Goal: Task Accomplishment & Management: Manage account settings

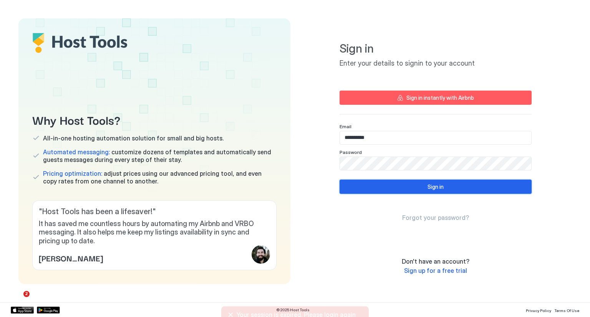
click at [370, 187] on button "Sign in" at bounding box center [435, 187] width 192 height 14
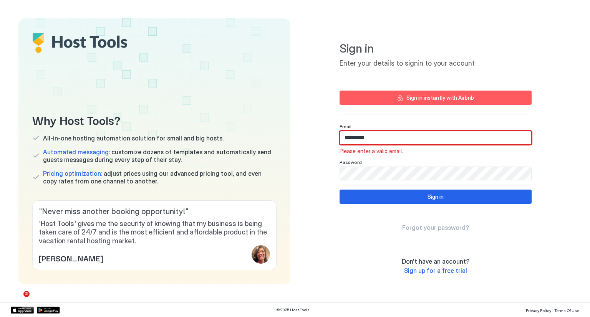
click at [382, 137] on input "**********" at bounding box center [435, 137] width 191 height 13
type input "*"
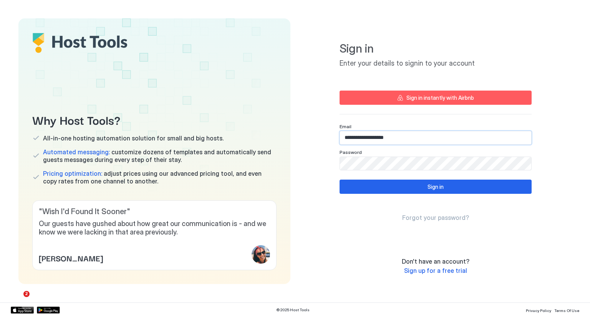
type input "**********"
click at [372, 183] on button "Sign in" at bounding box center [435, 187] width 192 height 14
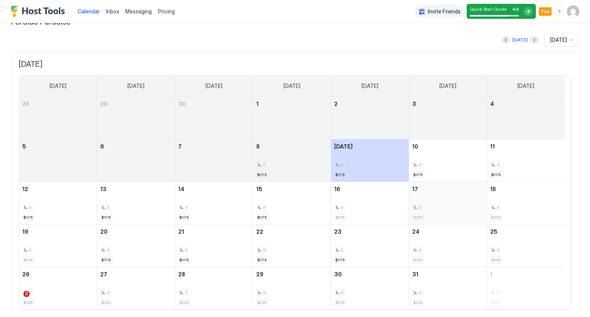
scroll to position [40, 0]
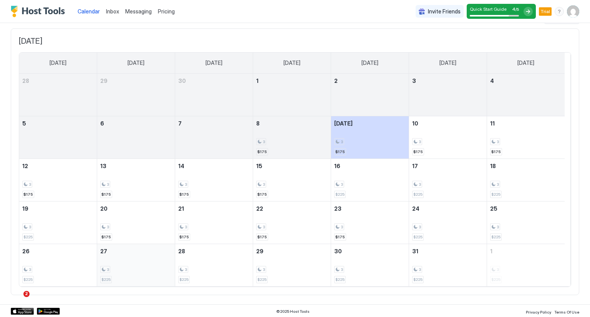
click at [135, 273] on div "3 $225" at bounding box center [135, 265] width 71 height 36
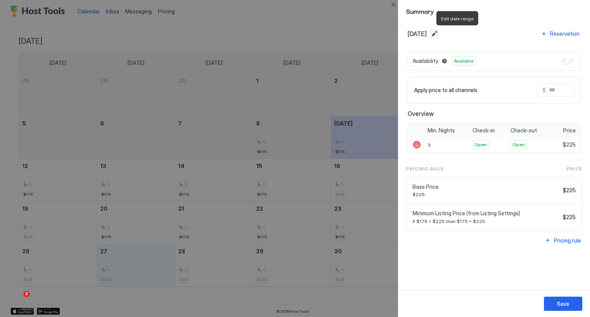
click at [439, 35] on button "Edit date range" at bounding box center [434, 33] width 9 height 9
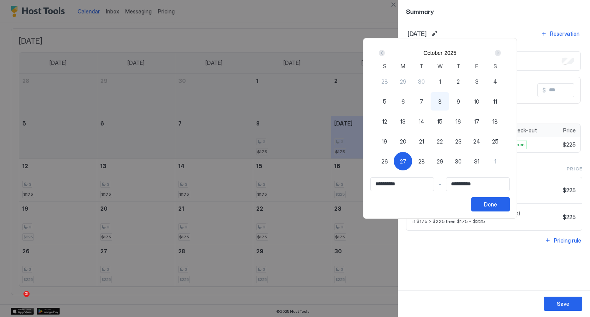
click at [467, 166] on div "30" at bounding box center [458, 161] width 18 height 18
type input "**********"
click at [406, 163] on span "27" at bounding box center [403, 161] width 7 height 8
type input "**********"
click at [467, 160] on div "30" at bounding box center [458, 161] width 18 height 18
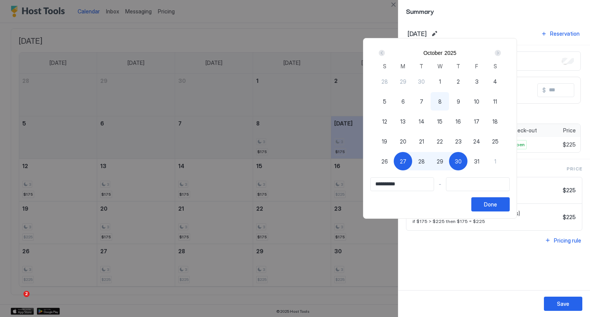
type input "**********"
click at [509, 204] on button "Done" at bounding box center [490, 204] width 38 height 14
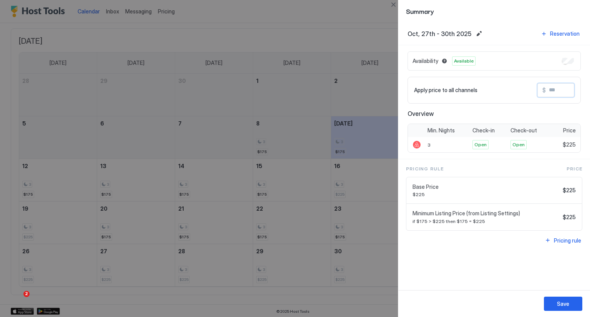
click at [561, 92] on input "Input Field" at bounding box center [575, 90] width 61 height 13
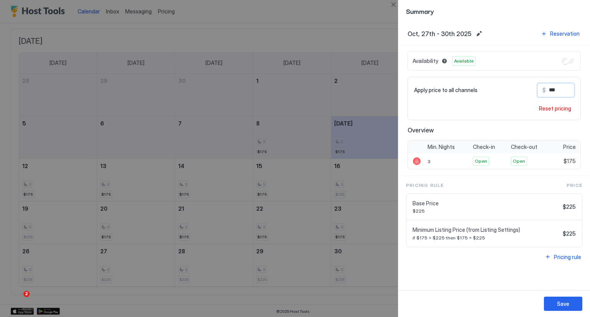
type input "***"
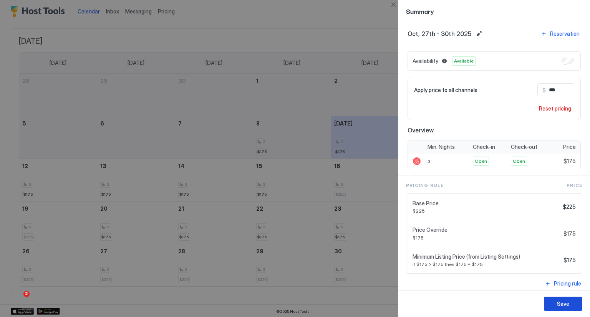
click at [557, 307] on button "Save" at bounding box center [563, 304] width 38 height 14
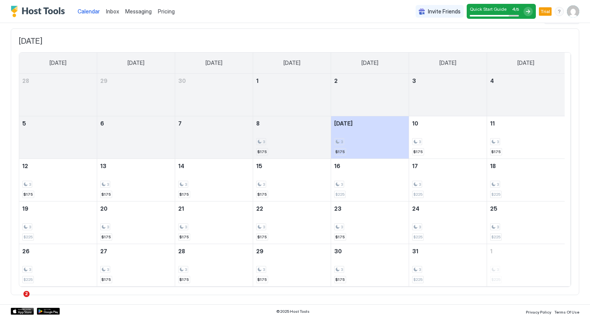
click at [165, 10] on span "Pricing" at bounding box center [166, 11] width 17 height 7
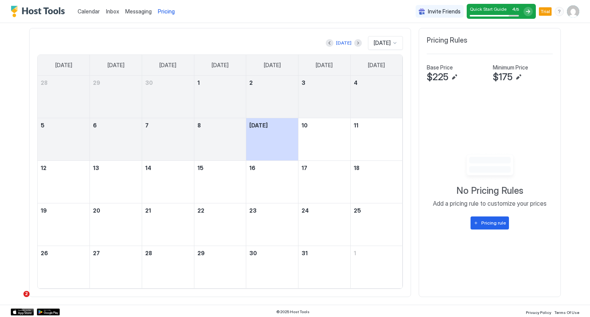
scroll to position [147, 442]
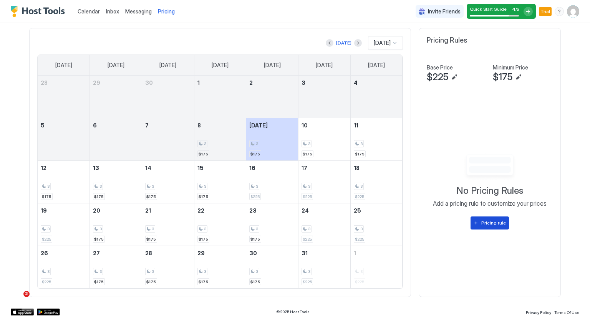
click at [476, 218] on button "Pricing rule" at bounding box center [489, 222] width 38 height 13
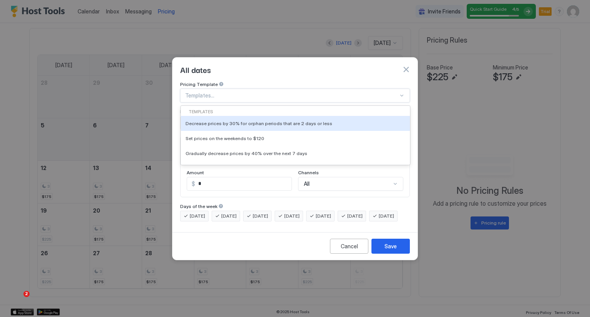
click at [266, 89] on div "Templates..." at bounding box center [295, 96] width 230 height 14
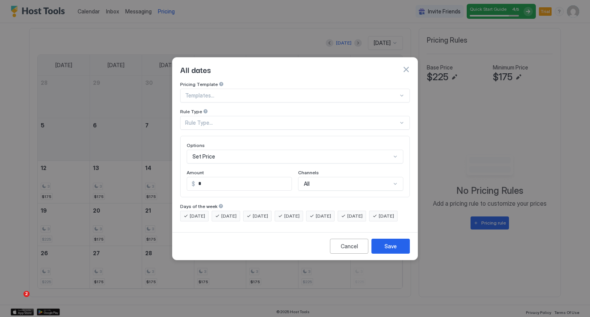
click at [272, 73] on div "All dates" at bounding box center [294, 70] width 245 height 24
click at [262, 150] on div "Set Price" at bounding box center [295, 157] width 216 height 14
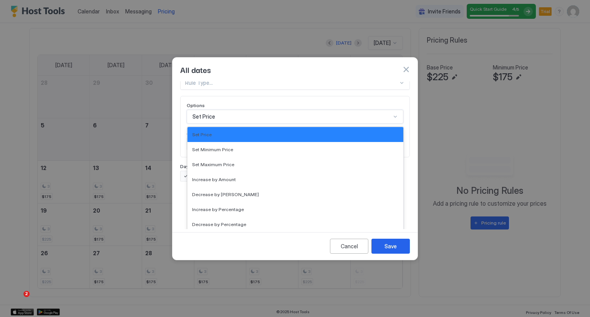
scroll to position [0, 0]
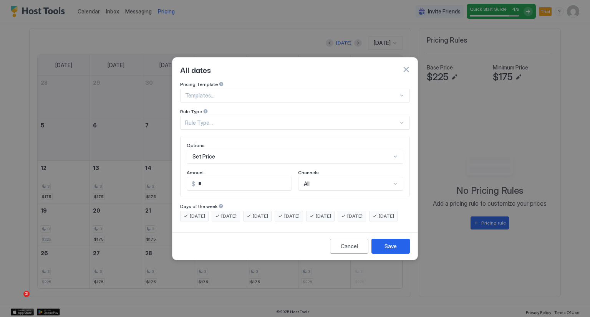
click at [330, 68] on div "All dates" at bounding box center [295, 70] width 230 height 12
click at [386, 250] on div "Save" at bounding box center [390, 246] width 12 height 8
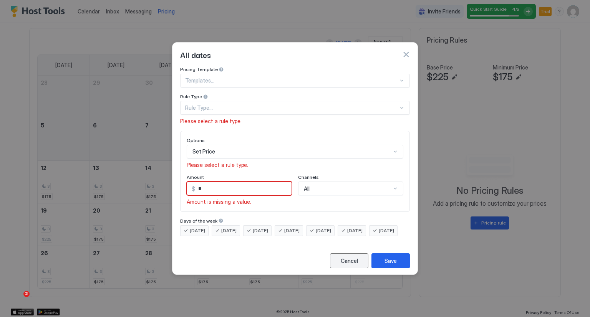
click at [356, 261] on button "Cancel" at bounding box center [349, 260] width 38 height 15
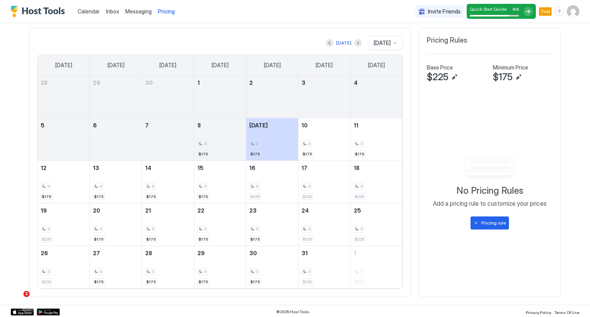
click at [143, 10] on span "Messaging" at bounding box center [138, 11] width 26 height 7
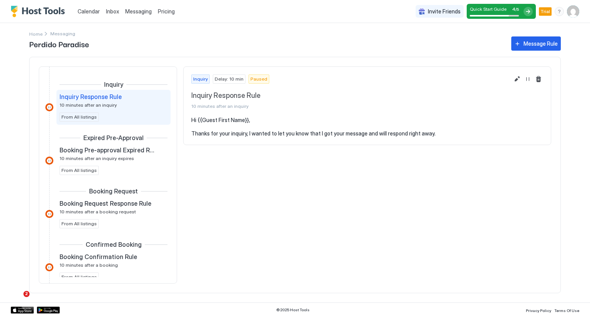
click at [163, 13] on span "Pricing" at bounding box center [166, 11] width 17 height 7
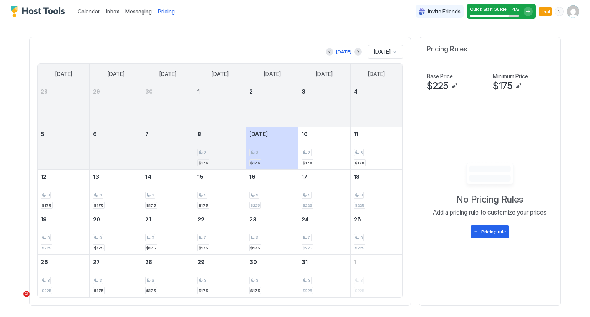
scroll to position [230, 0]
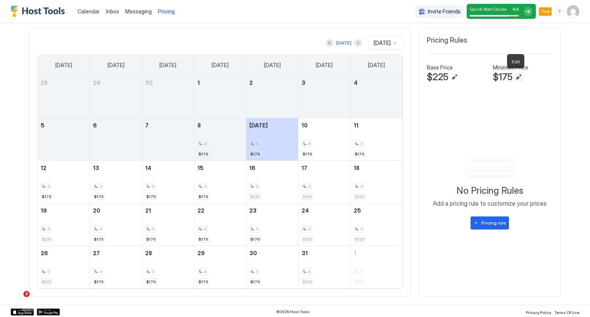
click at [514, 78] on button "Edit" at bounding box center [518, 77] width 9 height 9
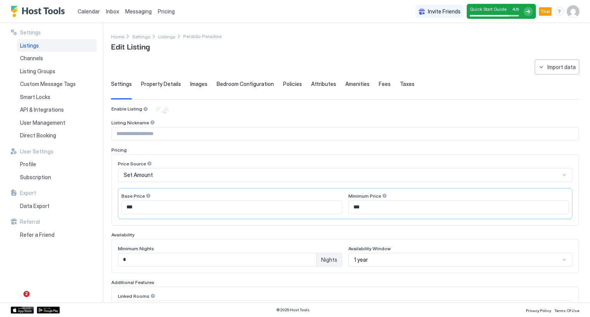
click at [148, 164] on div at bounding box center [149, 163] width 5 height 5
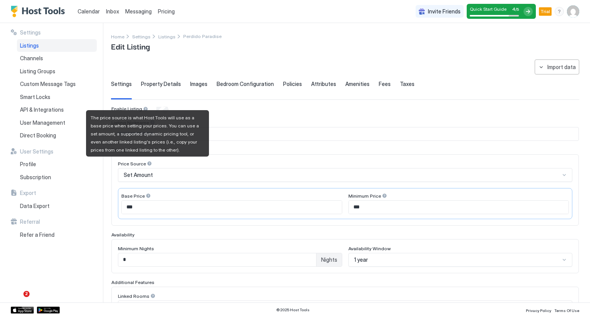
click at [148, 164] on div at bounding box center [149, 163] width 5 height 5
click at [147, 163] on div at bounding box center [149, 163] width 5 height 5
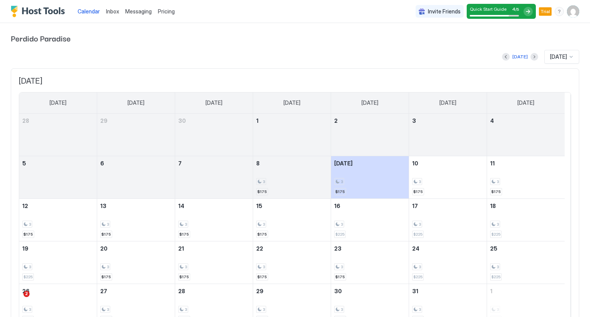
click at [167, 12] on span "Pricing" at bounding box center [166, 11] width 17 height 7
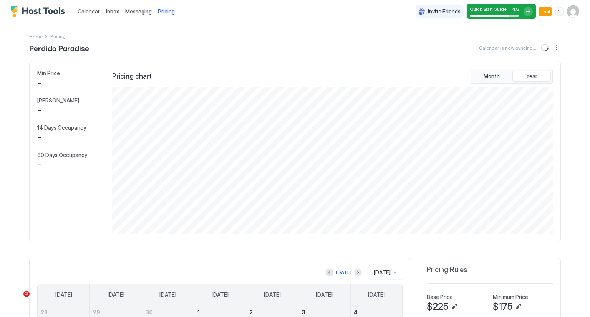
scroll to position [147, 442]
click at [509, 305] on div "$175" at bounding box center [522, 307] width 60 height 12
click at [514, 307] on button "Edit" at bounding box center [518, 306] width 9 height 9
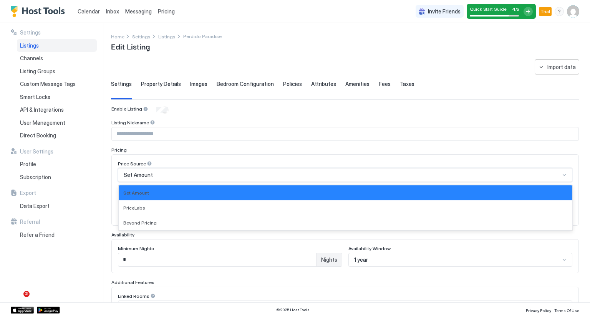
click at [141, 177] on span "Set Amount" at bounding box center [138, 175] width 29 height 7
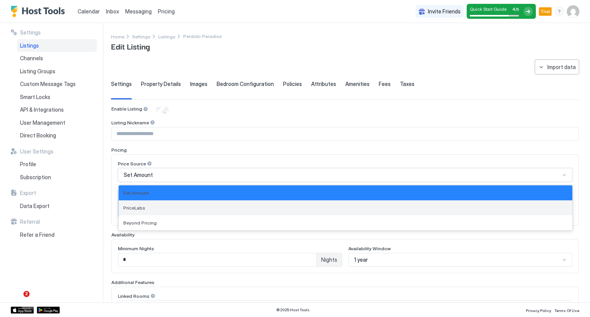
click at [141, 206] on span "PriceLabs" at bounding box center [134, 208] width 22 height 6
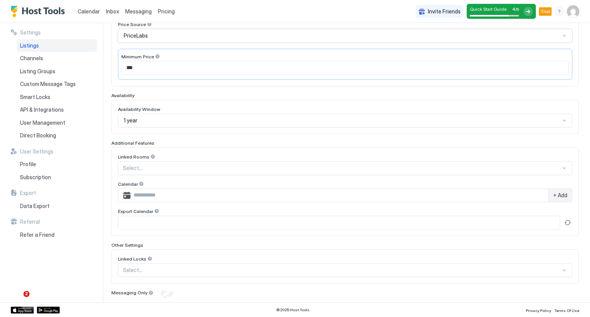
scroll to position [162, 0]
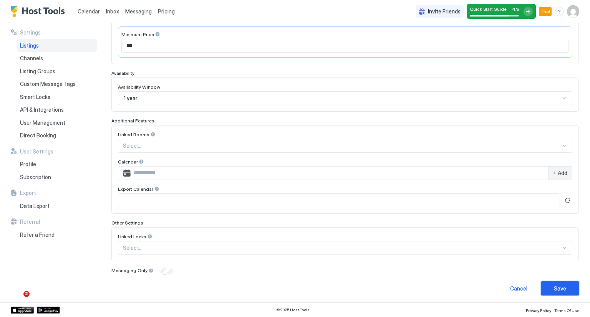
click at [545, 284] on button "Save" at bounding box center [559, 288] width 38 height 14
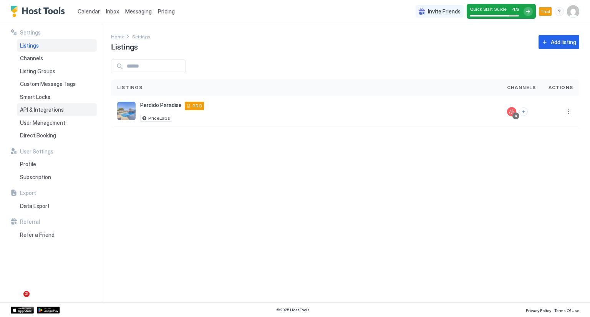
click at [67, 112] on div "API & Integrations" at bounding box center [57, 109] width 80 height 13
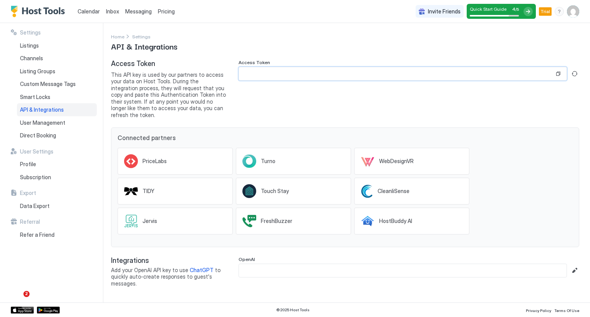
click at [316, 79] on input "Input Field" at bounding box center [396, 73] width 315 height 13
click at [557, 76] on button "Copy" at bounding box center [558, 74] width 8 height 8
click at [451, 78] on input "Input Field" at bounding box center [396, 73] width 315 height 13
click at [546, 13] on span "Trial" at bounding box center [545, 11] width 10 height 7
click at [575, 76] on button "Generate new token" at bounding box center [574, 73] width 9 height 9
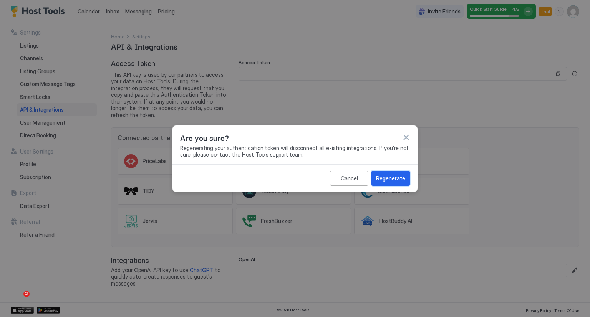
click at [389, 179] on div "Regenerate" at bounding box center [390, 178] width 29 height 8
type input "**********"
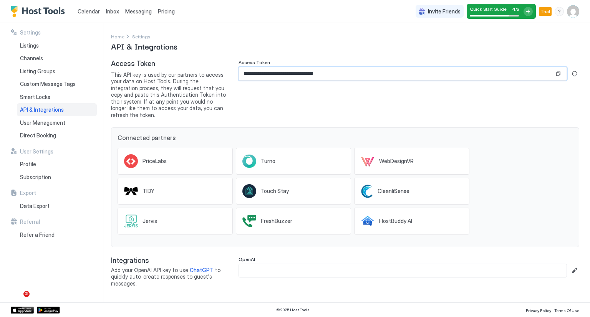
drag, startPoint x: 352, startPoint y: 74, endPoint x: 233, endPoint y: 70, distance: 119.8
click at [233, 70] on div "**********" at bounding box center [345, 88] width 468 height 59
click at [170, 12] on span "Pricing" at bounding box center [166, 11] width 17 height 7
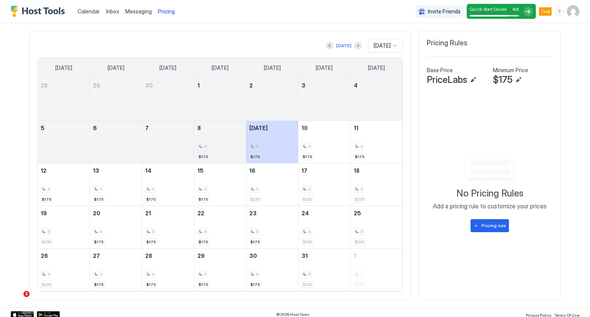
scroll to position [230, 0]
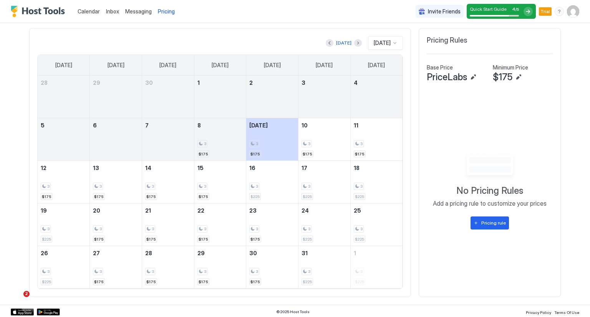
click at [567, 15] on img "User profile" at bounding box center [573, 11] width 12 height 12
click at [537, 23] on span "[PERSON_NAME]" at bounding box center [516, 24] width 42 height 7
click at [491, 46] on div "Settings" at bounding box center [523, 42] width 97 height 13
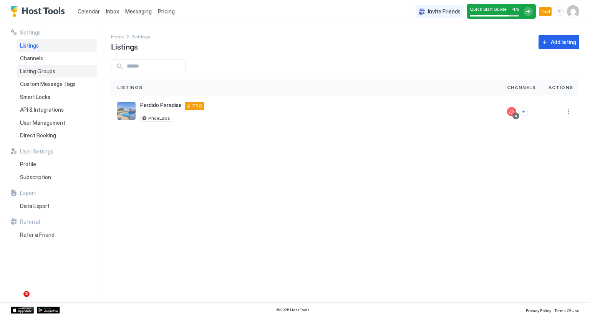
click at [28, 68] on span "Listing Groups" at bounding box center [37, 71] width 35 height 7
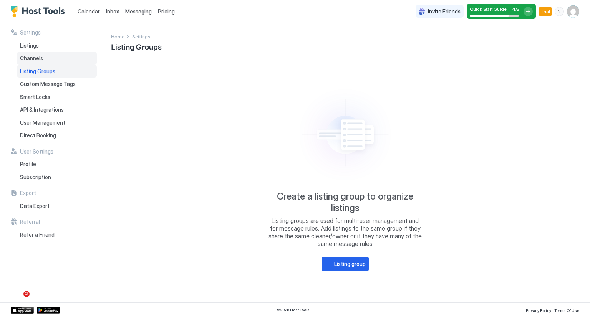
click at [26, 59] on span "Channels" at bounding box center [31, 58] width 23 height 7
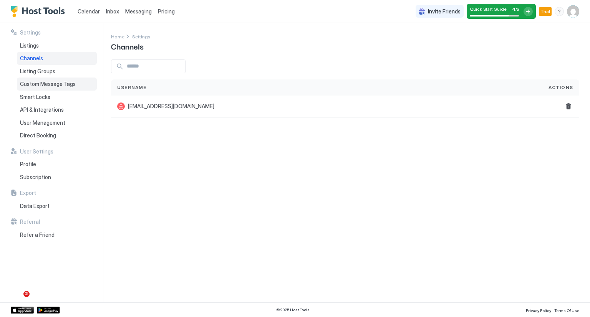
click at [29, 83] on span "Custom Message Tags" at bounding box center [48, 84] width 56 height 7
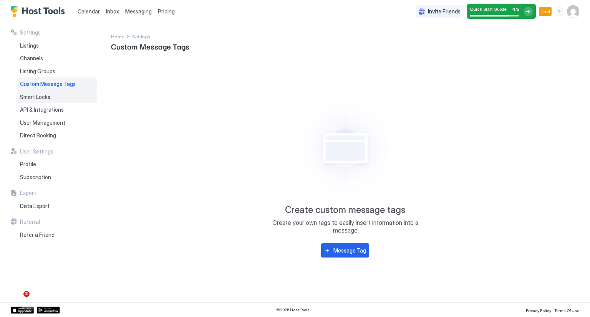
click at [29, 96] on span "Smart Locks" at bounding box center [35, 97] width 30 height 7
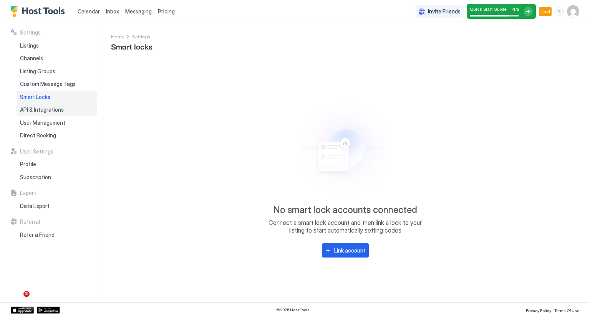
click at [32, 104] on div "API & Integrations" at bounding box center [57, 109] width 80 height 13
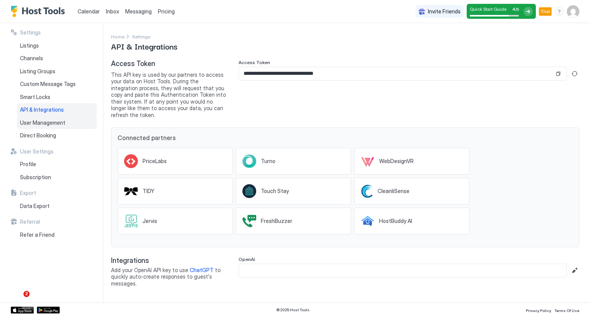
click at [37, 125] on span "User Management" at bounding box center [42, 122] width 45 height 7
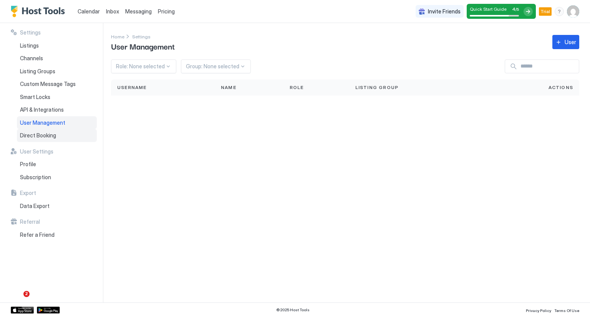
click at [37, 132] on span "Direct Booking" at bounding box center [38, 135] width 36 height 7
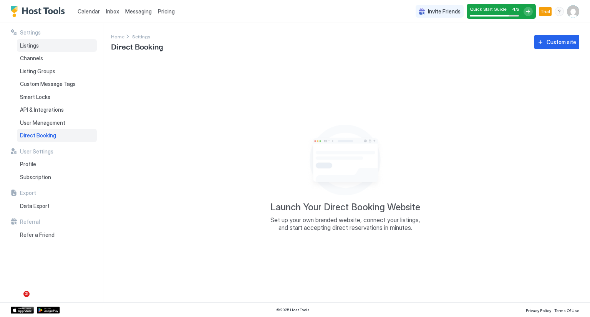
click at [51, 42] on div "Listings" at bounding box center [57, 45] width 80 height 13
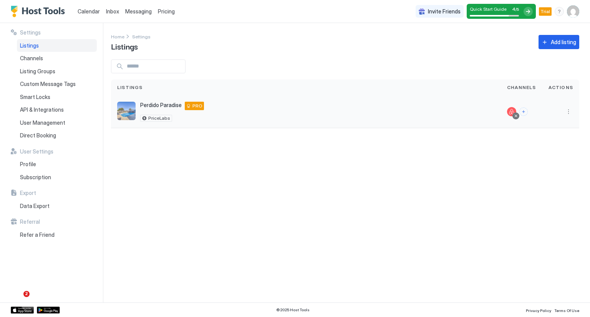
click at [145, 112] on div "Perdido Paradise Pensacola 32507 US PRO PriceLabs" at bounding box center [172, 112] width 64 height 20
click at [127, 111] on img "listing image" at bounding box center [126, 111] width 18 height 18
click at [571, 114] on button "More options" at bounding box center [567, 111] width 9 height 9
click at [556, 133] on div "Pricing" at bounding box center [548, 135] width 53 height 12
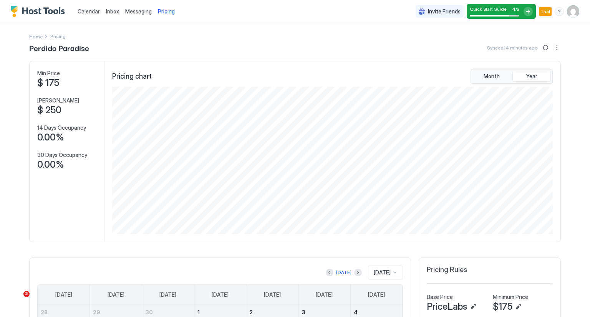
scroll to position [147, 442]
click at [556, 48] on button "More options" at bounding box center [555, 47] width 9 height 9
click at [543, 75] on div "Listing Settings" at bounding box center [535, 71] width 49 height 12
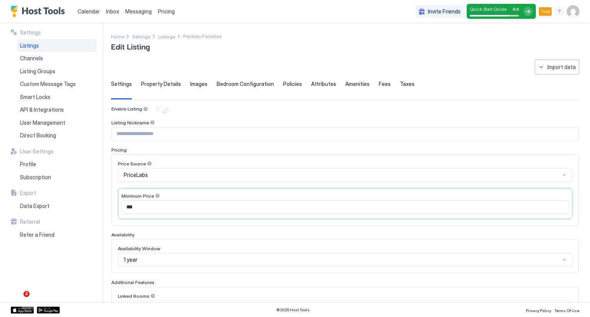
click at [156, 83] on span "Property Details" at bounding box center [161, 84] width 40 height 7
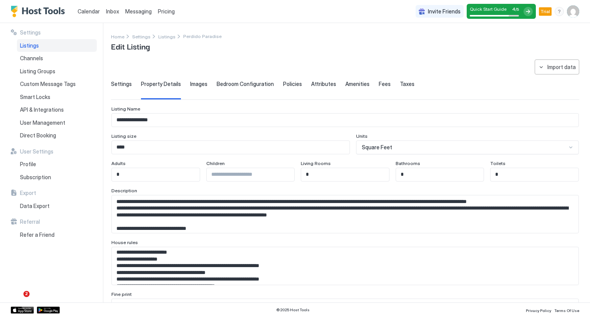
scroll to position [8, 0]
click at [117, 258] on textarea "**********" at bounding box center [342, 266] width 461 height 38
click at [297, 264] on textarea "**********" at bounding box center [342, 266] width 461 height 38
click at [302, 249] on textarea "**********" at bounding box center [342, 266] width 461 height 38
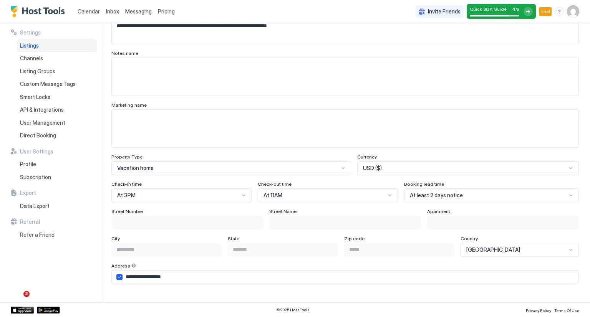
scroll to position [345, 0]
type textarea "**********"
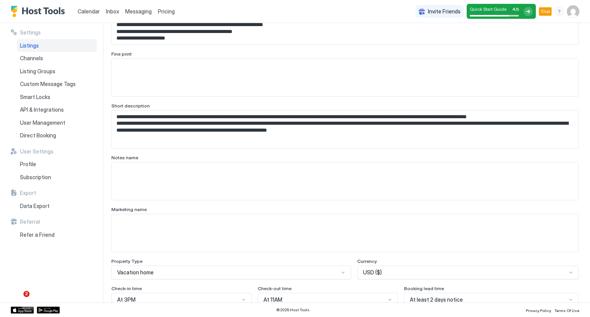
scroll to position [232, 0]
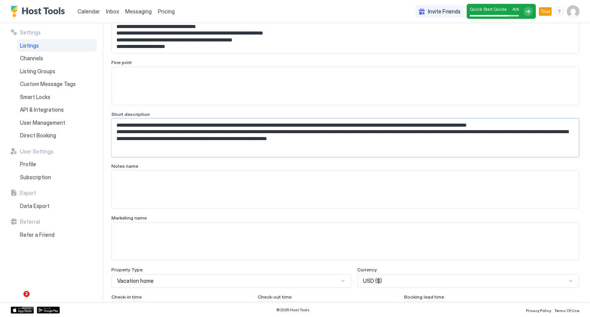
click at [402, 139] on textarea "**********" at bounding box center [342, 138] width 461 height 38
type textarea "**********"
click at [194, 75] on textarea "Input Field" at bounding box center [345, 86] width 466 height 38
paste textarea "**********"
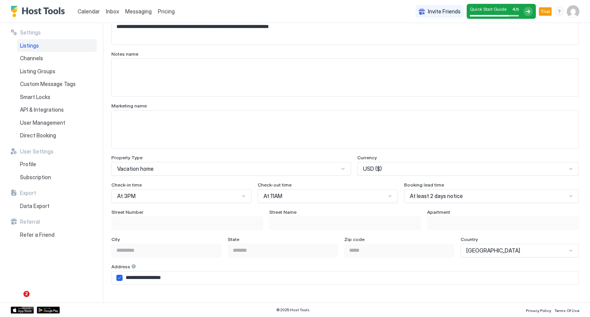
scroll to position [345, 0]
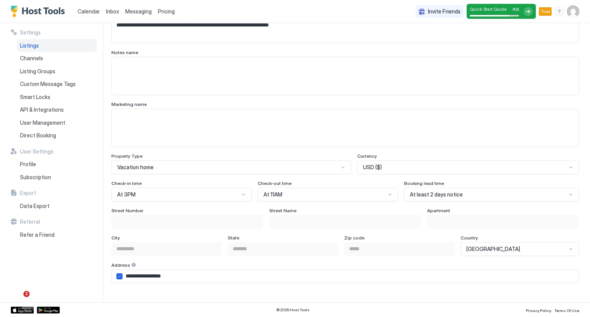
type textarea "**********"
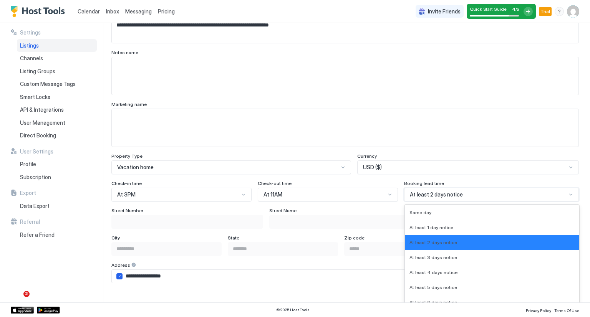
scroll to position [388, 0]
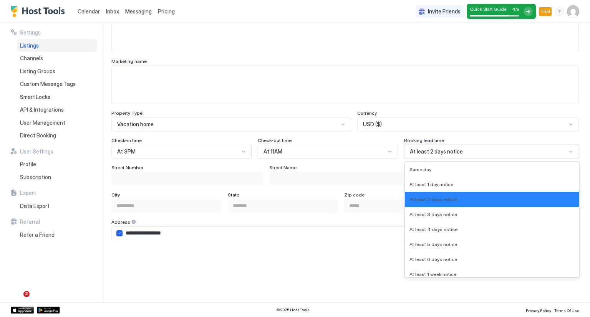
click at [410, 159] on div "8 results available. Use Up and Down to choose options, press Enter to select t…" at bounding box center [491, 152] width 175 height 14
click at [410, 182] on span "At least 1 day notice" at bounding box center [431, 185] width 44 height 6
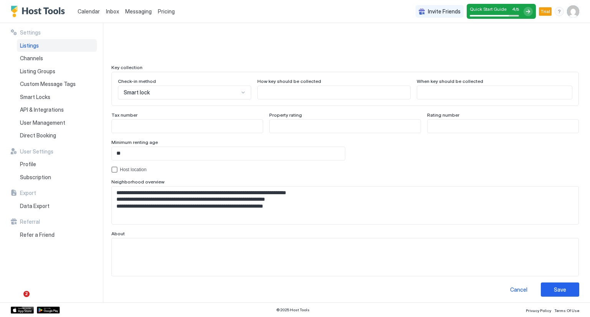
scroll to position [680, 0]
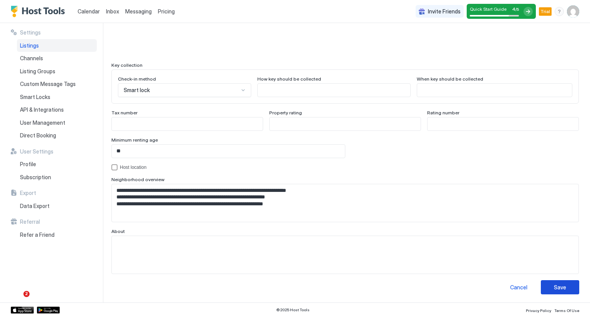
click at [554, 284] on div "Save" at bounding box center [560, 287] width 12 height 8
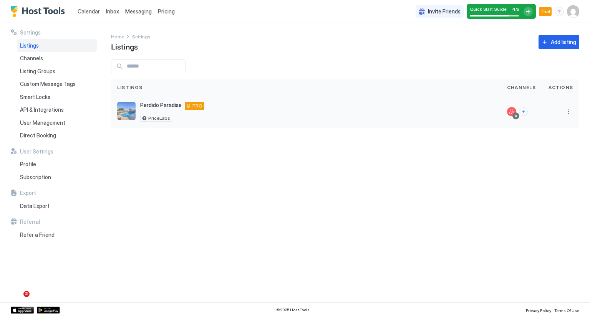
click at [155, 108] on span "Perdido Paradise" at bounding box center [160, 105] width 41 height 7
click at [133, 114] on img "listing image" at bounding box center [126, 111] width 18 height 18
click at [570, 112] on button "More options" at bounding box center [567, 111] width 9 height 9
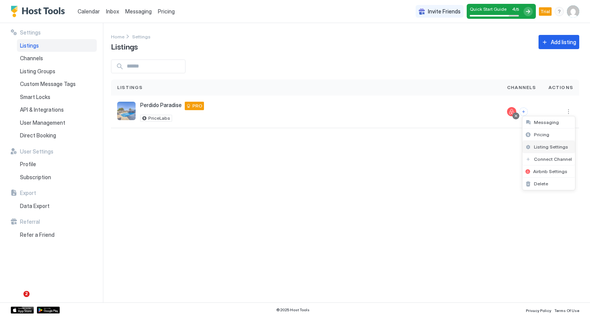
click at [550, 148] on span "Listing Settings" at bounding box center [551, 147] width 34 height 6
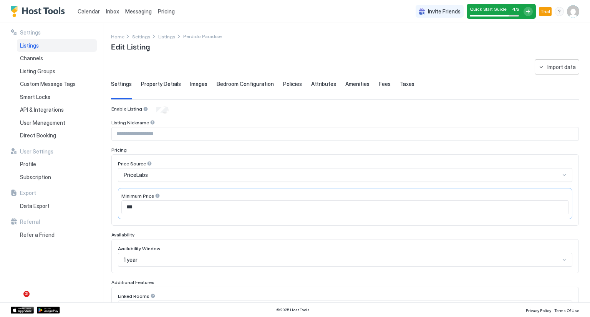
type textarea "**********"
click at [144, 84] on span "Property Details" at bounding box center [161, 84] width 40 height 7
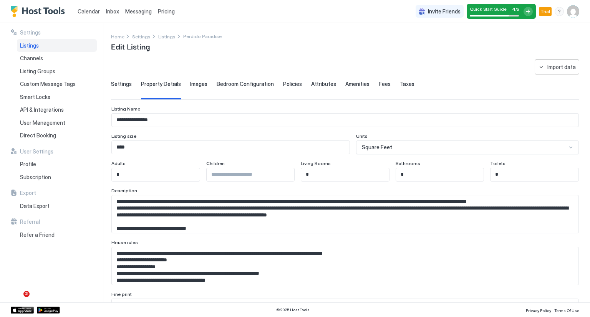
click at [201, 83] on span "Images" at bounding box center [198, 84] width 17 height 7
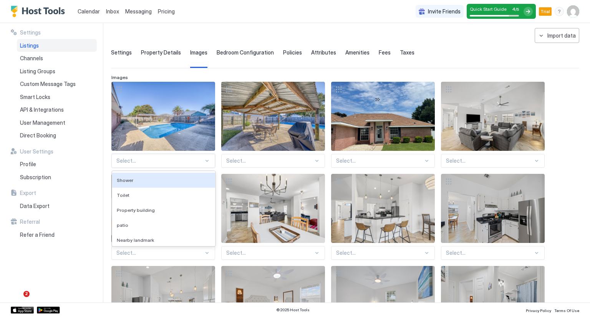
click at [183, 168] on div "136 results available. Use Up and Down to choose options, press Enter to select…" at bounding box center [163, 161] width 104 height 14
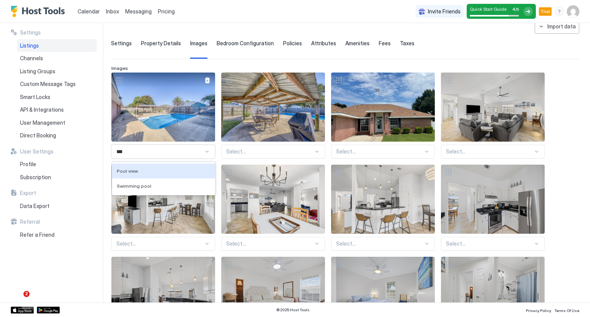
type input "****"
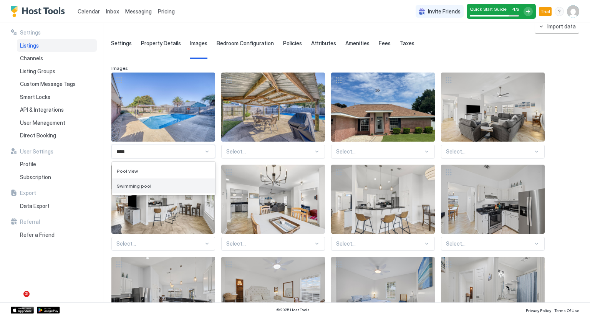
click at [140, 183] on span "Swimming pool" at bounding box center [134, 186] width 35 height 6
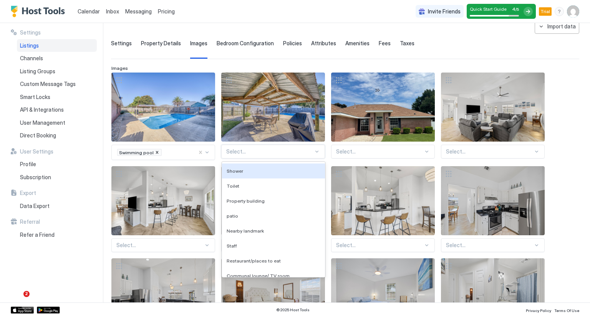
click at [250, 150] on div at bounding box center [269, 151] width 87 height 7
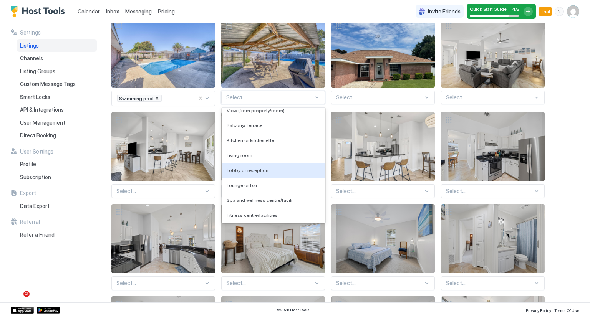
scroll to position [815, 0]
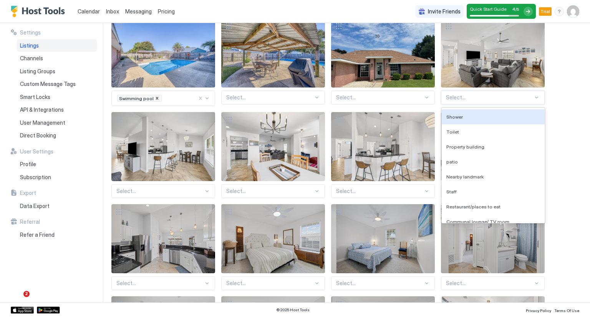
click at [463, 96] on div at bounding box center [489, 97] width 87 height 7
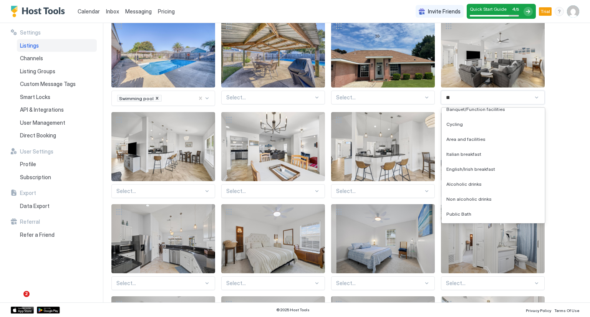
scroll to position [0, 0]
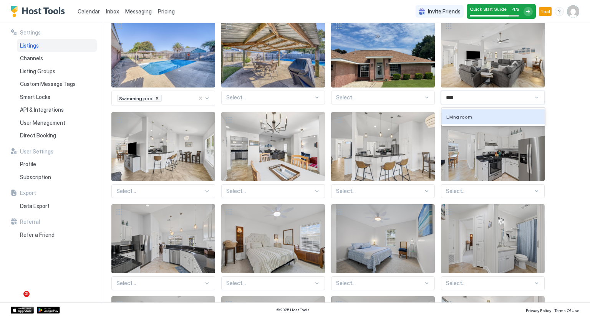
type input "*****"
click at [471, 116] on div "Living room" at bounding box center [493, 117] width 94 height 6
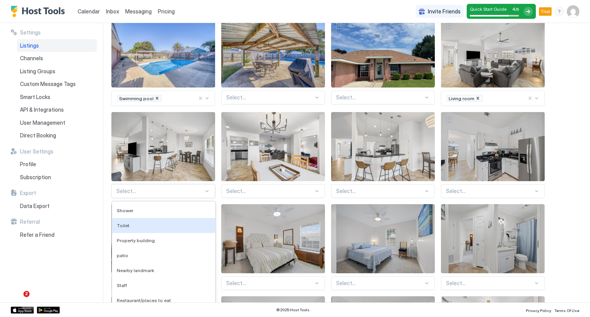
scroll to position [134, 0]
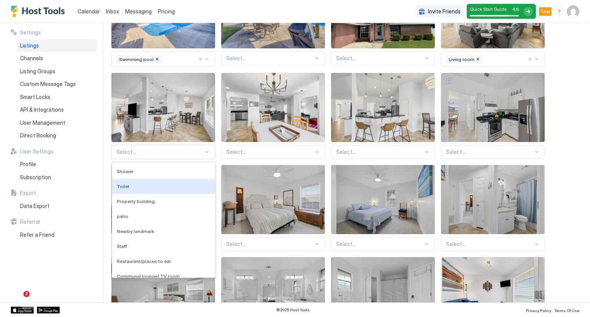
click at [174, 159] on div "136 results available. Use Up and Down to choose options, press Enter to select…" at bounding box center [163, 152] width 104 height 14
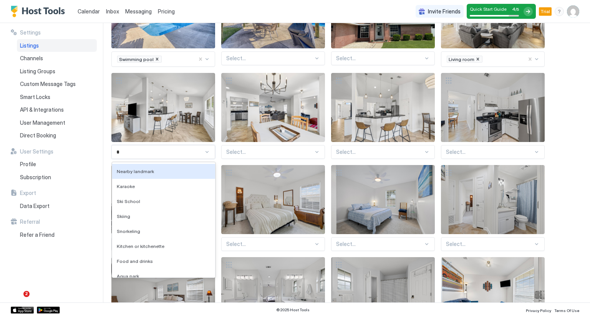
type input "**"
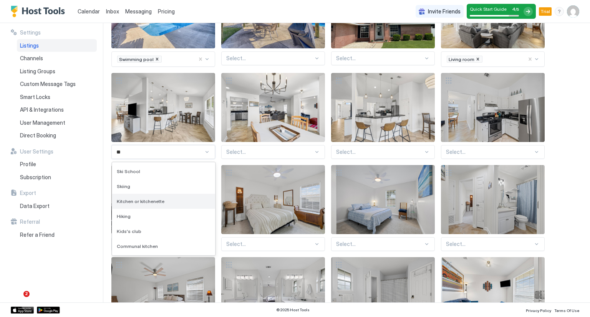
click at [155, 196] on div "Kitchen or kitchenette" at bounding box center [163, 201] width 103 height 15
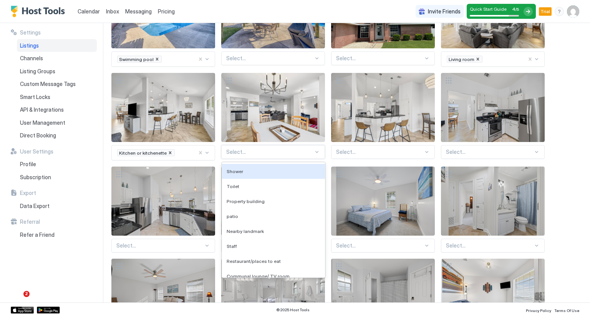
click at [258, 149] on div at bounding box center [269, 152] width 87 height 7
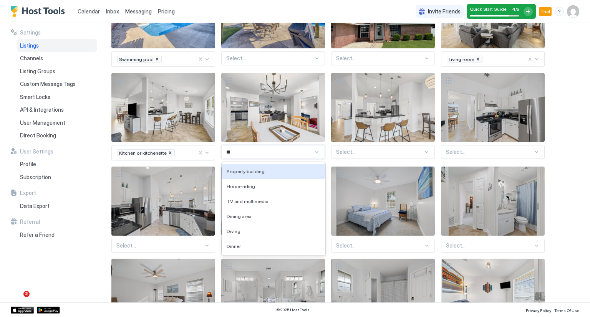
type input "***"
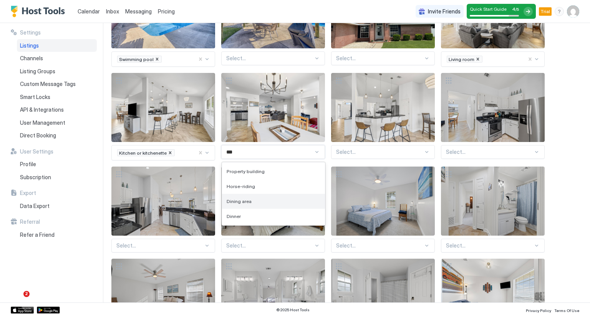
click at [252, 200] on div "Dining area" at bounding box center [273, 201] width 94 height 6
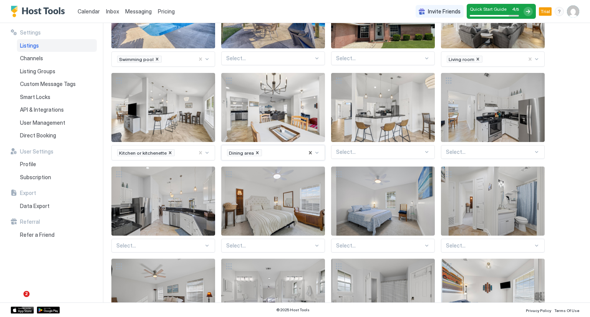
click at [181, 154] on div at bounding box center [186, 152] width 22 height 7
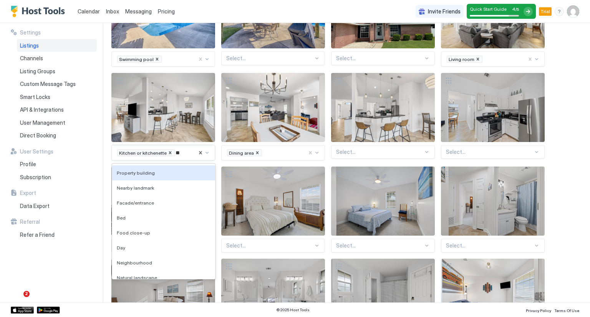
type input "***"
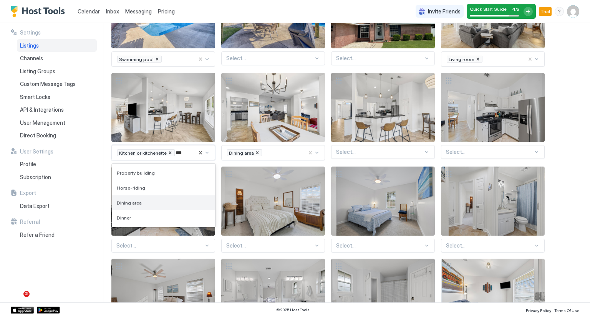
click at [165, 202] on div "Dining area" at bounding box center [164, 203] width 94 height 6
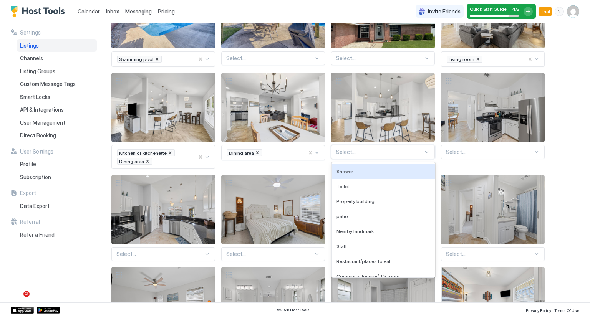
click at [363, 152] on div at bounding box center [379, 152] width 87 height 7
type input "***"
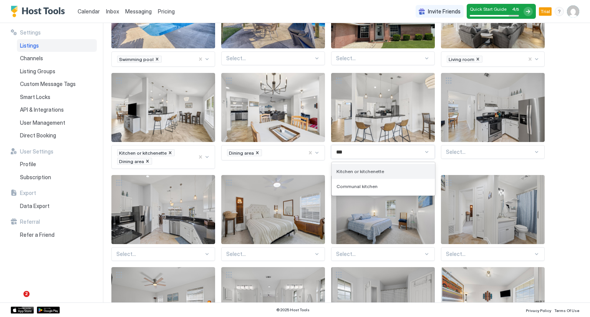
click at [349, 169] on span "Kitchen or kitchenette" at bounding box center [360, 172] width 48 height 6
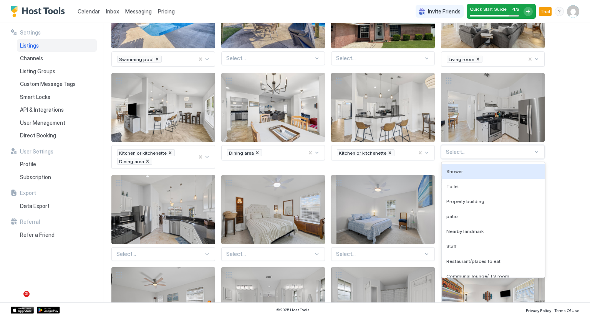
click at [474, 153] on div at bounding box center [489, 152] width 87 height 7
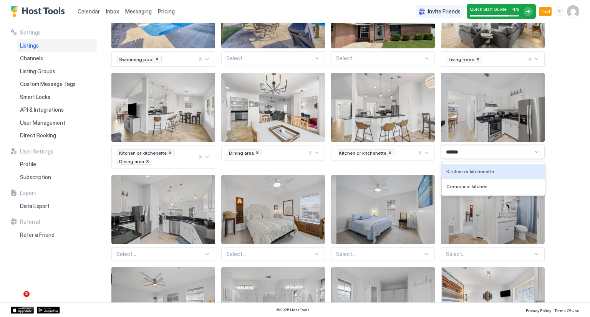
type input "*******"
click at [470, 169] on span "Kitchen or kitchenette" at bounding box center [470, 172] width 48 height 6
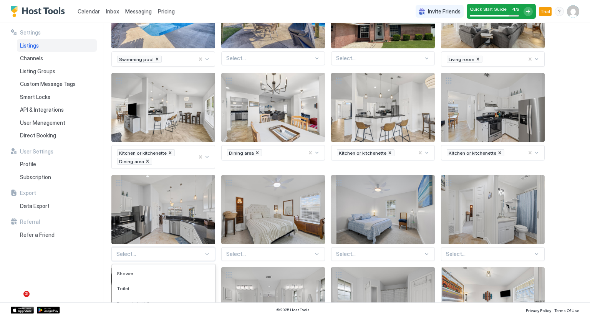
scroll to position [235, 0]
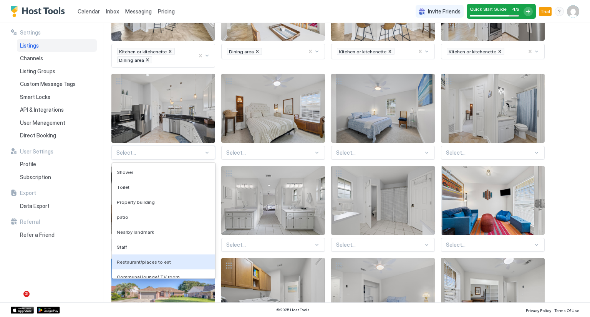
click at [184, 160] on div "136 results available. Use Up and Down to choose options, press Enter to select…" at bounding box center [163, 153] width 104 height 14
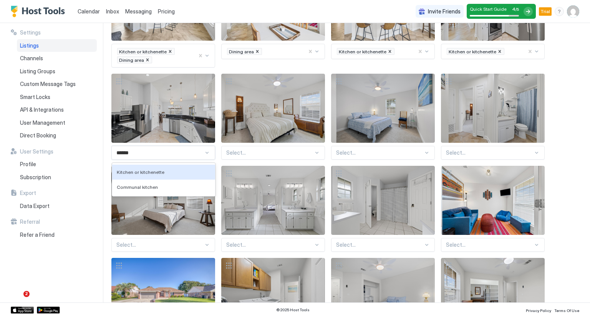
type input "*******"
click at [161, 172] on span "Kitchen or kitchenette" at bounding box center [141, 172] width 48 height 6
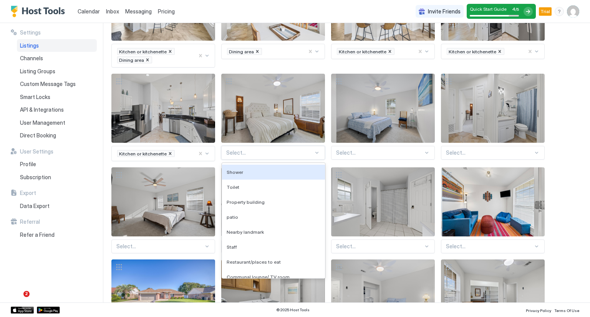
click at [244, 151] on div at bounding box center [269, 152] width 87 height 7
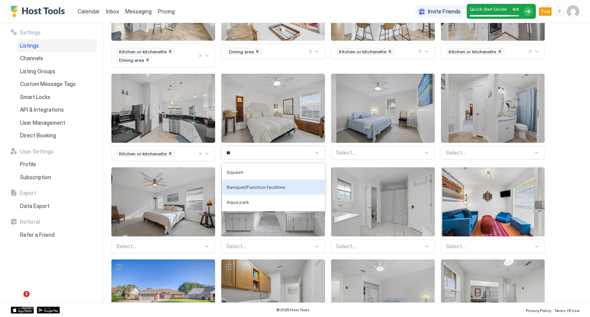
type input "*"
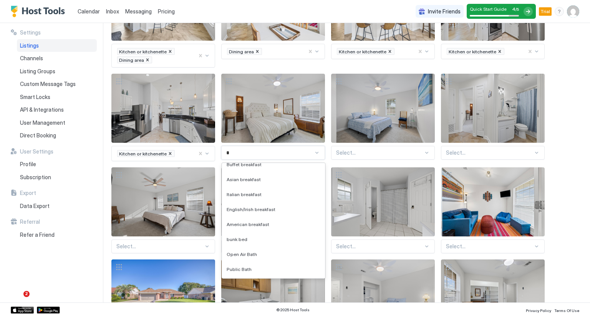
scroll to position [324, 0]
type input "**"
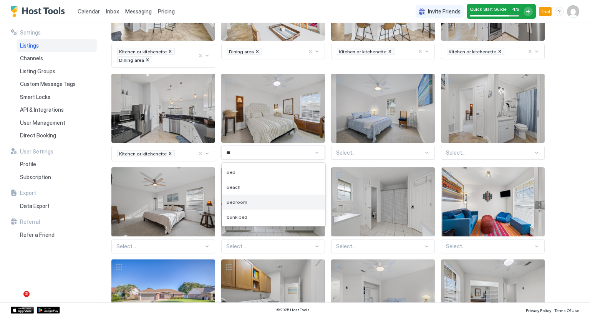
click at [246, 202] on div "Bedroom" at bounding box center [273, 202] width 94 height 6
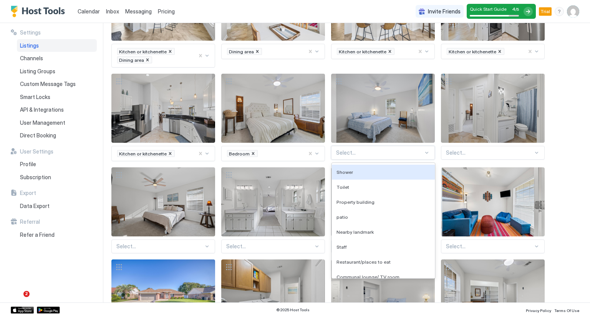
click at [350, 154] on div at bounding box center [379, 152] width 87 height 7
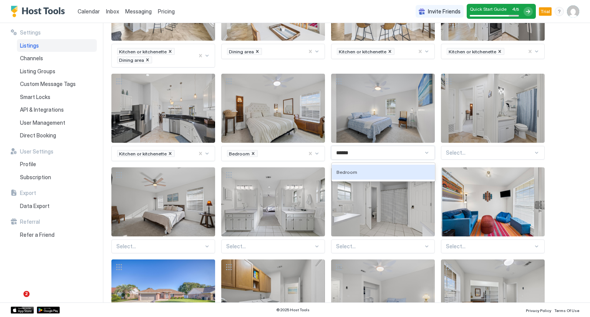
type input "*******"
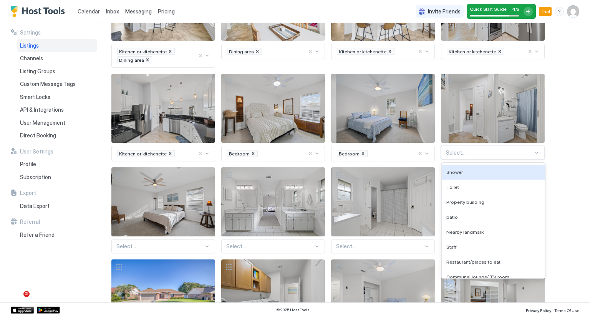
click at [452, 153] on div at bounding box center [489, 152] width 87 height 7
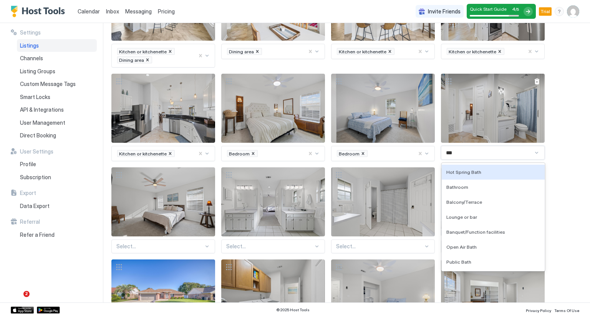
type input "****"
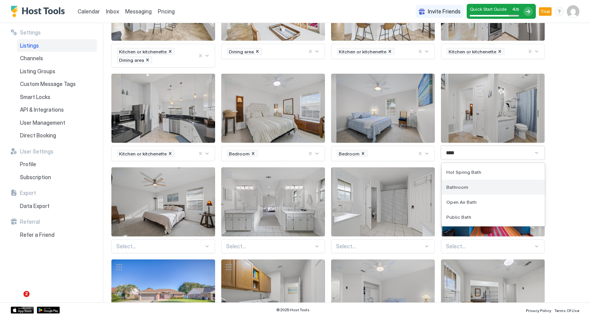
click at [470, 190] on div "Bathroom" at bounding box center [492, 187] width 103 height 15
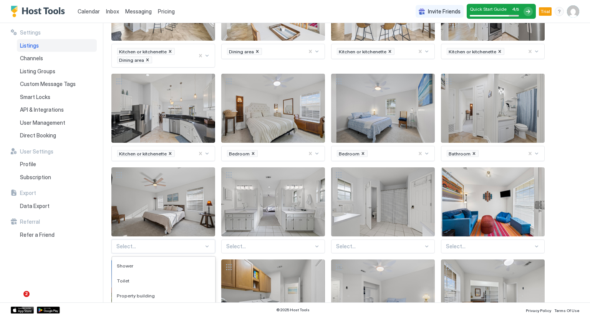
scroll to position [329, 0]
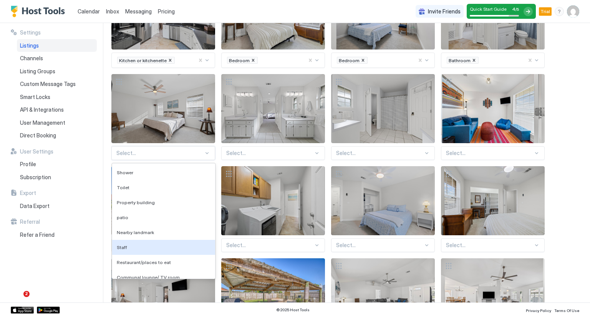
click at [156, 160] on div "136 results available. Use Up and Down to choose options, press Enter to select…" at bounding box center [163, 153] width 104 height 14
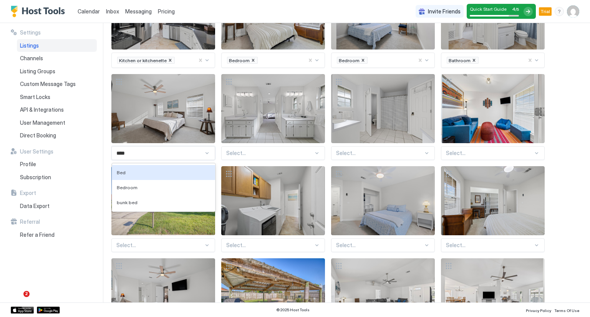
type input "*****"
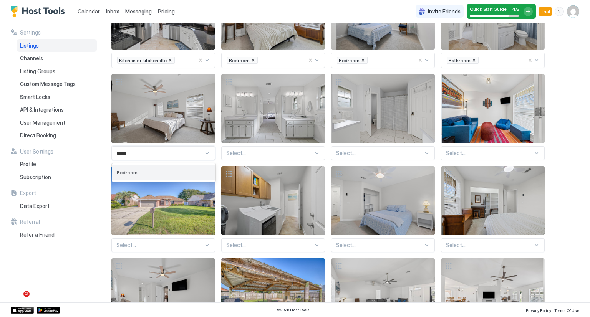
click at [154, 171] on div "Bedroom" at bounding box center [164, 173] width 94 height 6
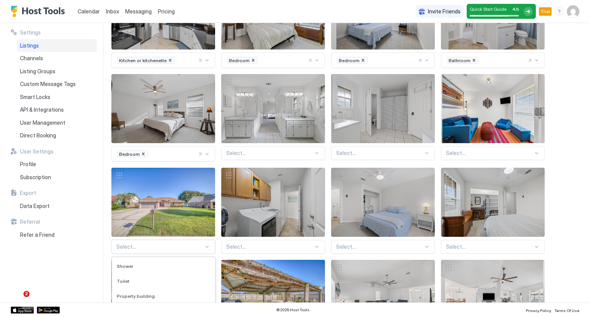
scroll to position [422, 0]
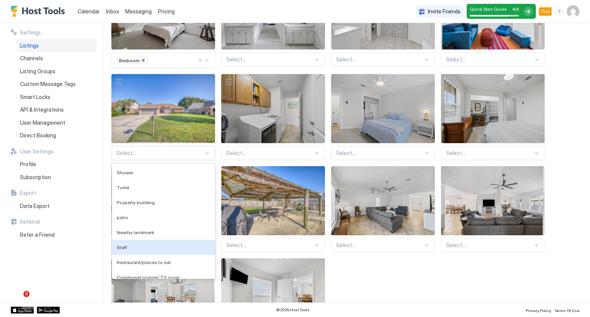
click at [175, 160] on div "136 results available. Use Up and Down to choose options, press Enter to select…" at bounding box center [163, 153] width 104 height 14
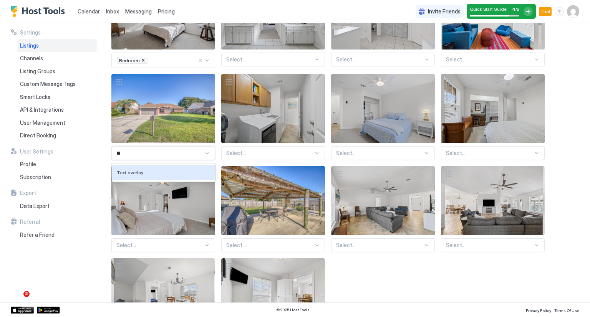
type input "*"
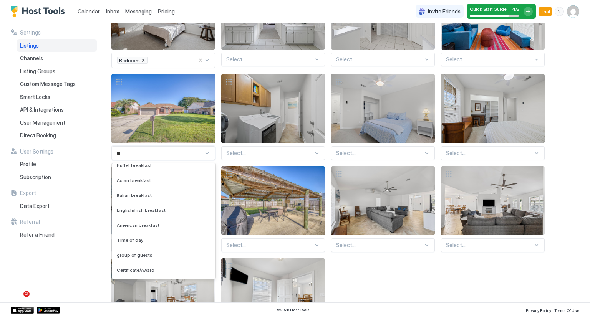
scroll to position [0, 0]
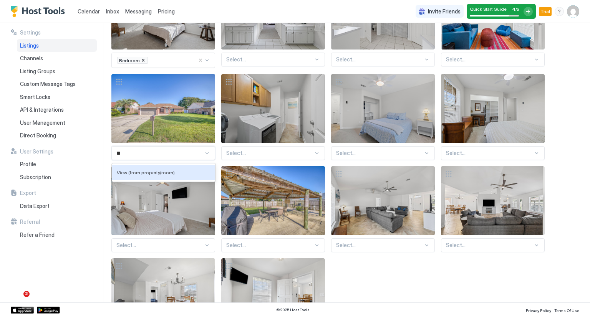
type input "*"
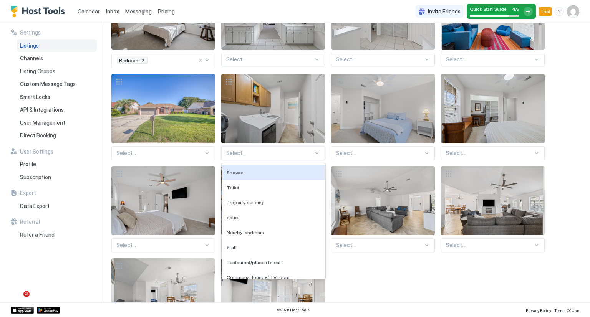
click at [250, 151] on div at bounding box center [269, 153] width 87 height 7
type input "*"
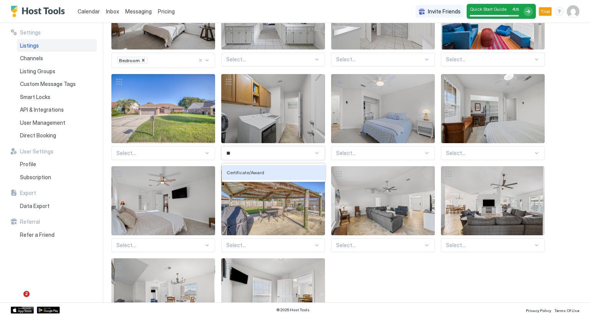
type input "*"
type input "*******"
click at [272, 150] on div at bounding box center [269, 153] width 87 height 7
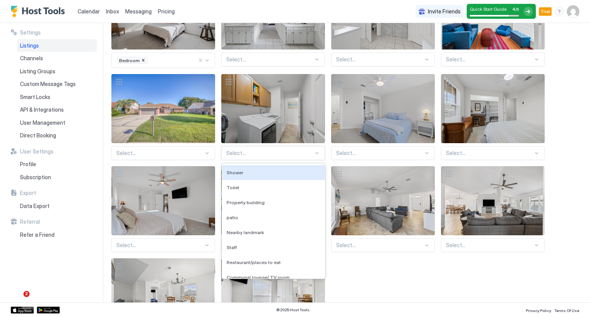
click at [272, 150] on div at bounding box center [269, 153] width 87 height 7
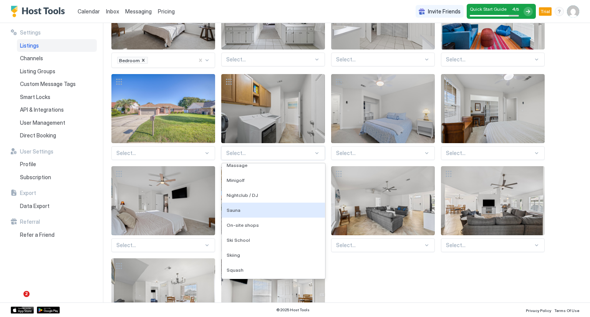
scroll to position [593, 0]
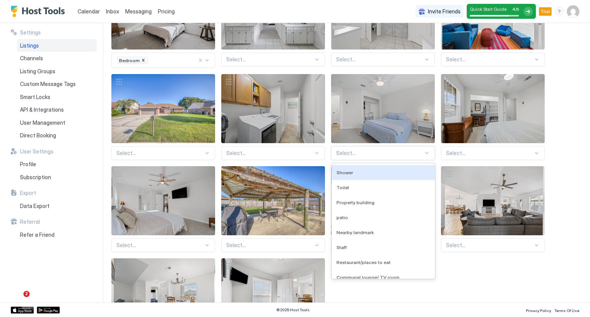
click at [378, 151] on div at bounding box center [379, 153] width 87 height 7
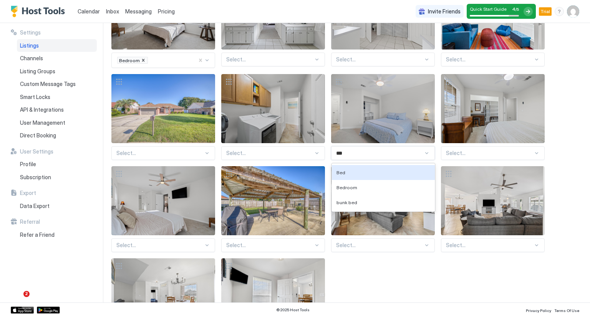
type input "****"
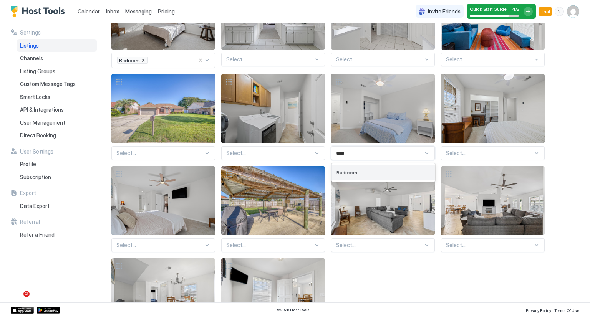
click at [378, 170] on div "Bedroom" at bounding box center [383, 173] width 94 height 6
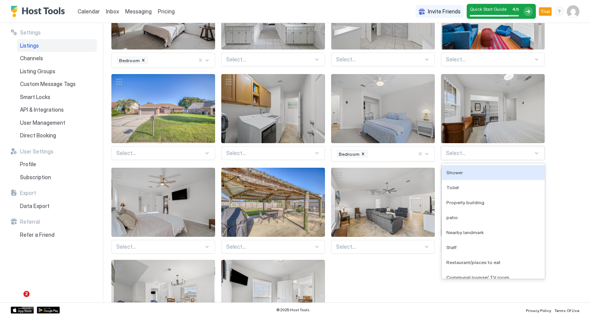
click at [481, 150] on div at bounding box center [489, 153] width 87 height 7
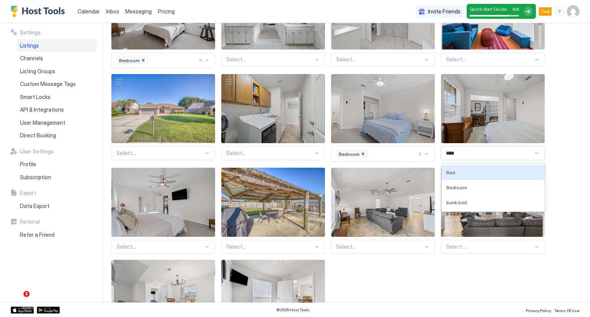
type input "*****"
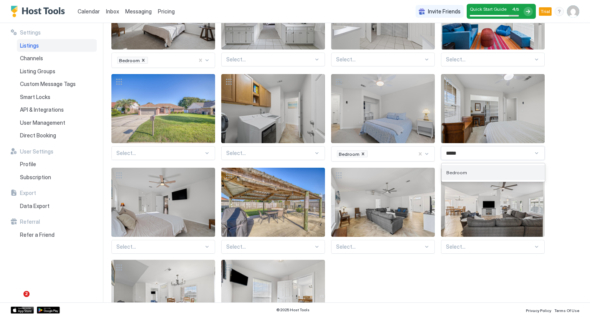
click at [488, 170] on div "Bedroom" at bounding box center [493, 173] width 94 height 6
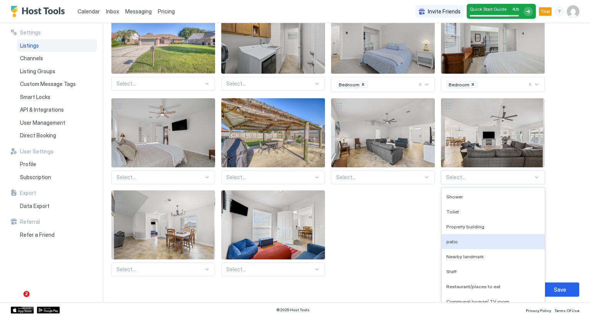
click at [470, 184] on div "136 results available. Use Up and Down to choose options, press Enter to select…" at bounding box center [493, 177] width 104 height 14
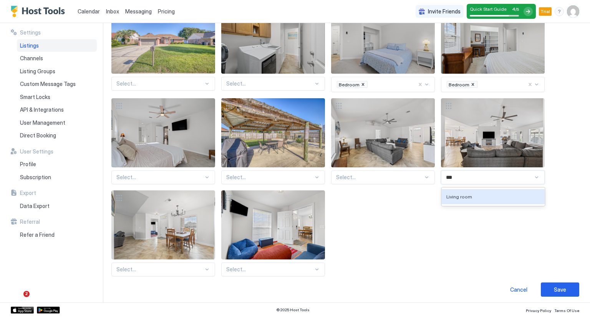
type input "****"
click at [467, 190] on div "Living room" at bounding box center [492, 196] width 103 height 15
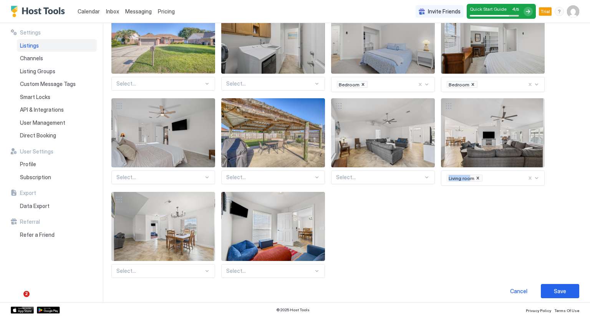
drag, startPoint x: 467, startPoint y: 190, endPoint x: 408, endPoint y: 177, distance: 60.1
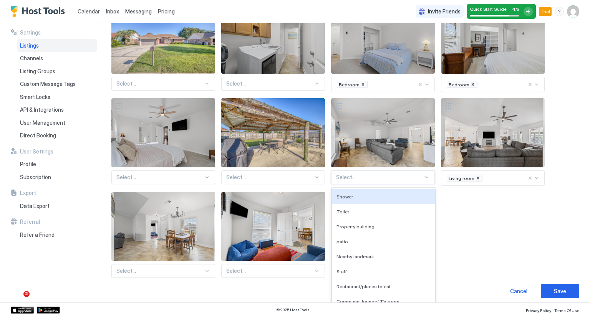
scroll to position [493, 0]
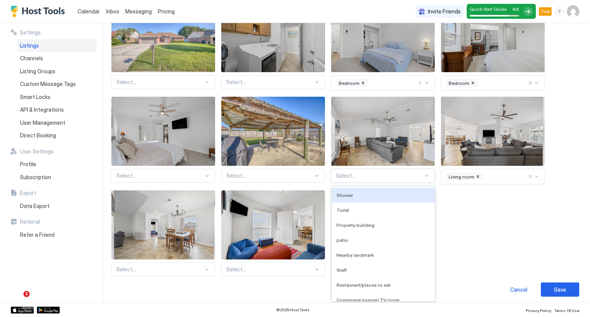
click at [408, 177] on div "Select..." at bounding box center [383, 176] width 104 height 14
type input "***"
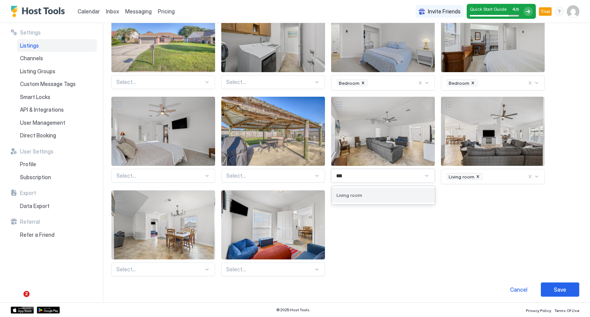
click at [401, 188] on div "Living room" at bounding box center [383, 195] width 103 height 15
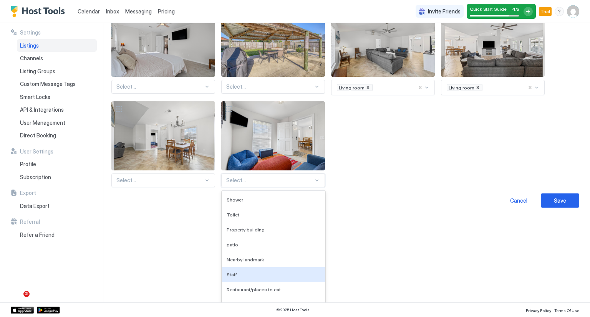
click at [251, 187] on div "136 results available. Use Up and Down to choose options, press Enter to select…" at bounding box center [273, 180] width 104 height 14
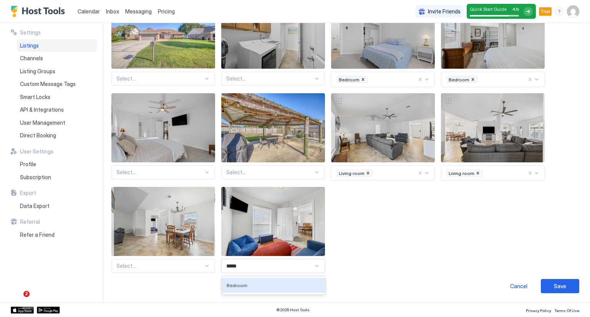
scroll to position [493, 0]
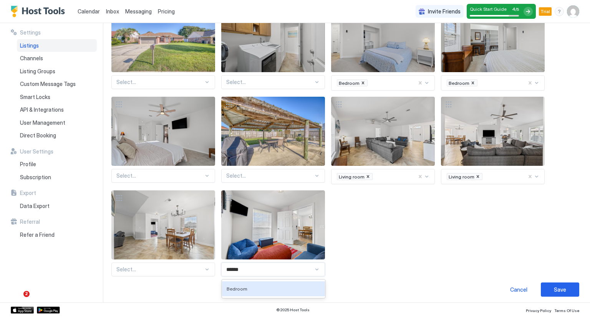
type input "*******"
click at [251, 286] on div "Bedroom" at bounding box center [273, 289] width 94 height 6
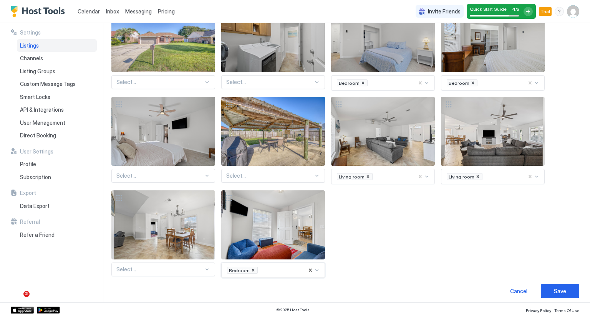
scroll to position [494, 0]
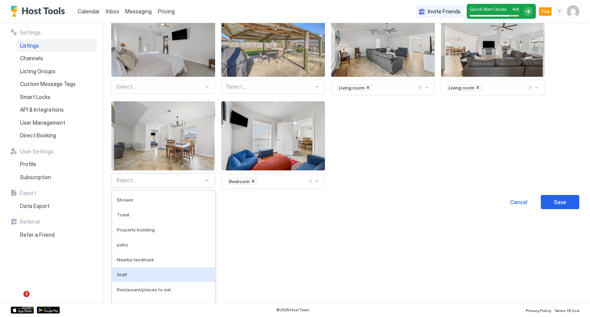
click at [152, 187] on div "136 results available. Use Up and Down to choose options, press Enter to select…" at bounding box center [163, 180] width 104 height 14
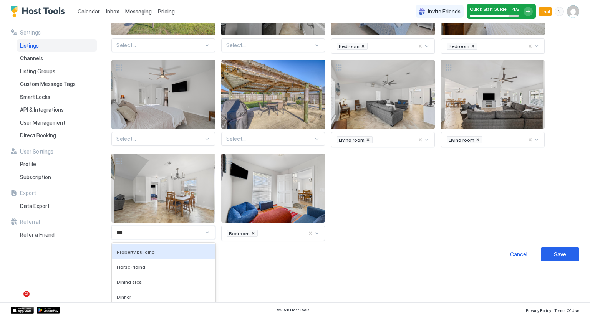
type input "****"
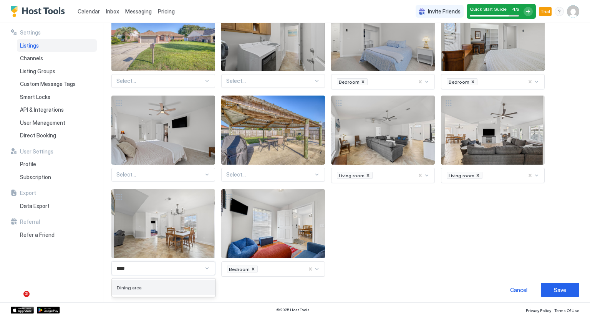
click at [150, 286] on div "Dining area" at bounding box center [164, 288] width 94 height 6
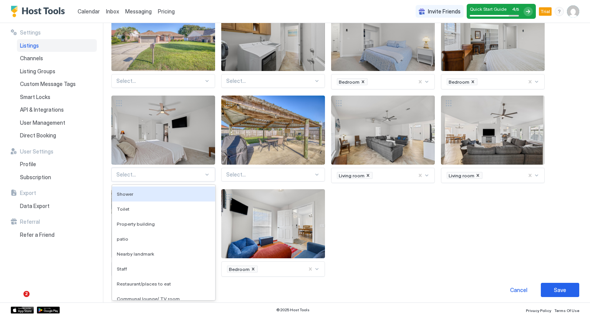
click at [186, 175] on div "Select..." at bounding box center [163, 175] width 104 height 14
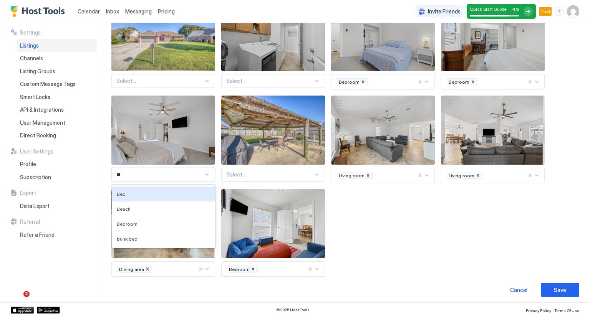
type input "***"
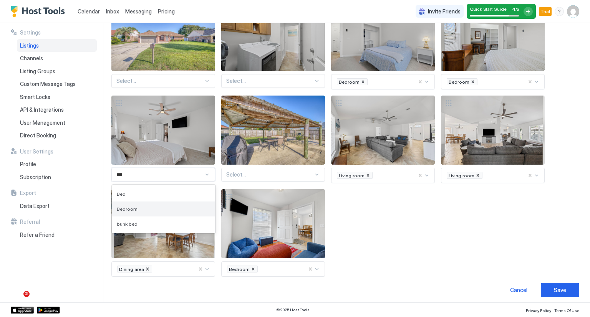
click at [164, 208] on div "Bedroom" at bounding box center [164, 209] width 94 height 6
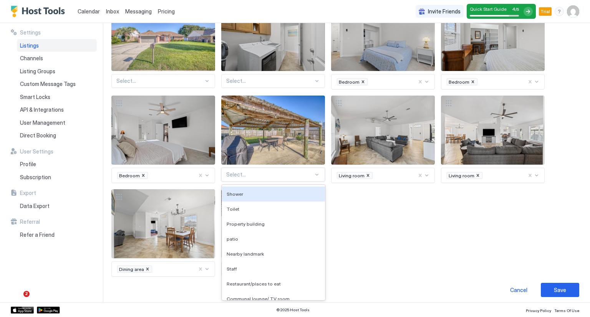
click at [253, 171] on div at bounding box center [269, 174] width 87 height 7
type input "**"
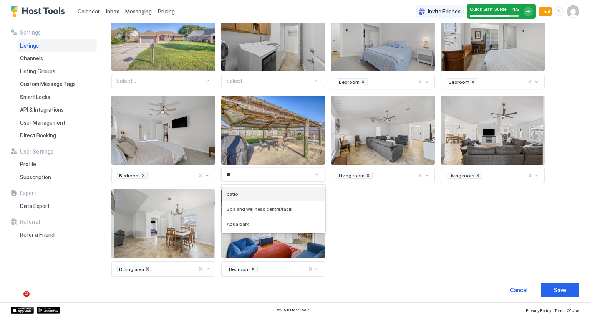
click at [249, 191] on div "patio" at bounding box center [273, 194] width 94 height 6
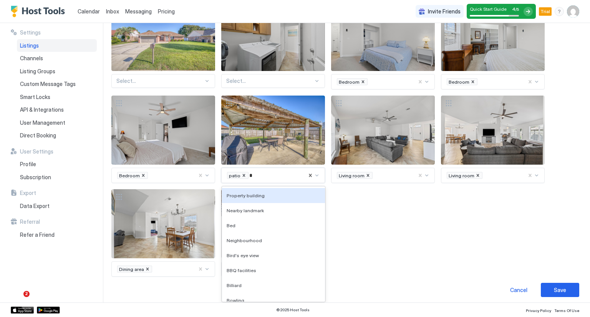
type input "**"
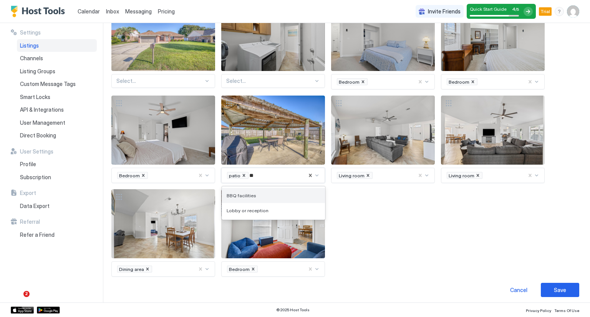
click at [251, 193] on span "BBQ facilities" at bounding box center [241, 196] width 30 height 6
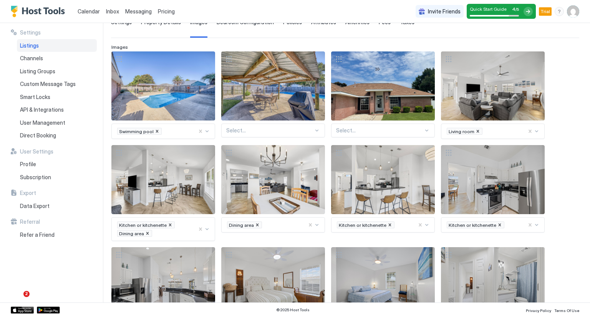
scroll to position [49, 0]
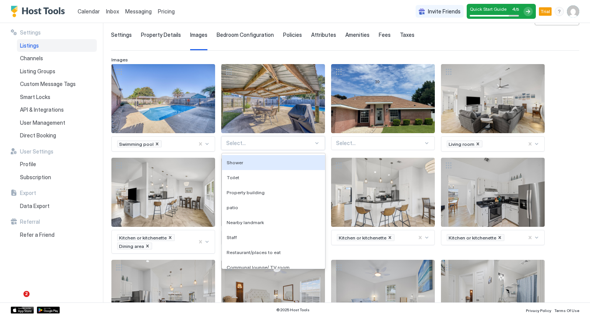
click at [273, 138] on div "Select..." at bounding box center [273, 143] width 104 height 14
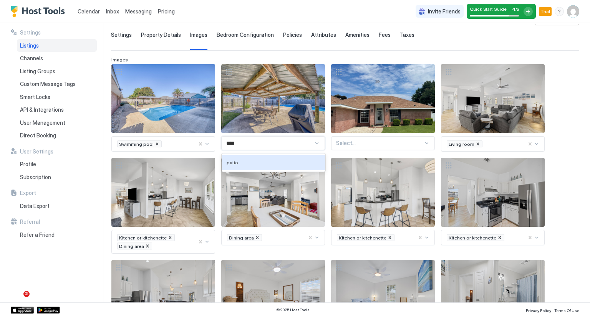
type input "*****"
click at [272, 162] on div "patio" at bounding box center [273, 163] width 94 height 6
type input "***"
click at [272, 162] on div "BBQ facilities" at bounding box center [273, 164] width 94 height 6
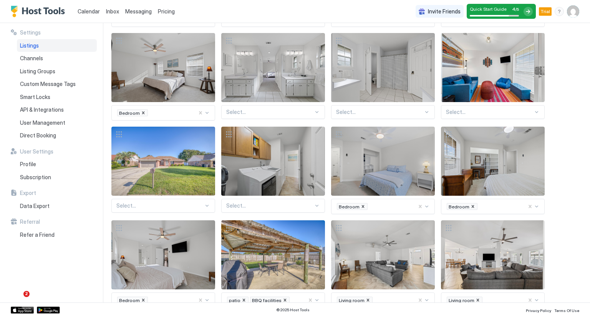
scroll to position [494, 0]
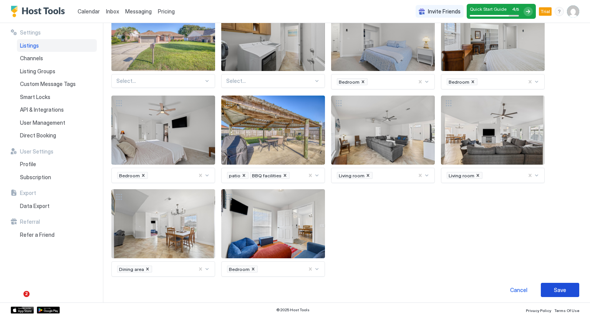
click at [554, 288] on div "Save" at bounding box center [560, 290] width 12 height 8
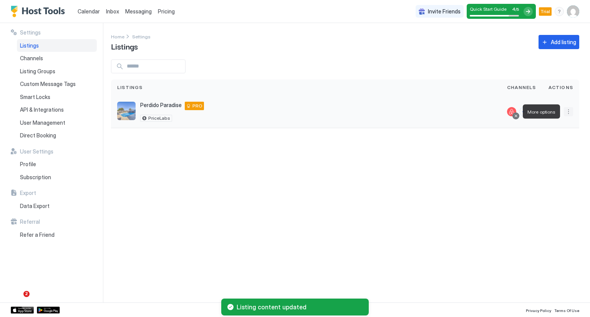
click at [565, 111] on button "More options" at bounding box center [567, 111] width 9 height 9
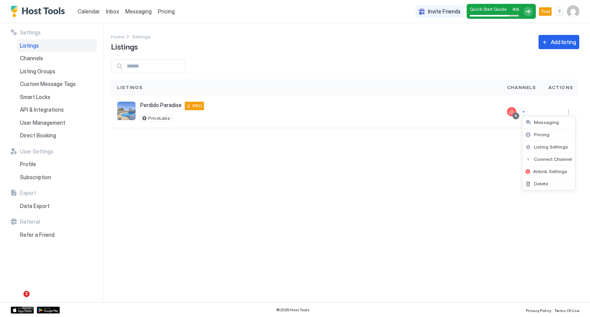
click at [141, 35] on div at bounding box center [295, 158] width 590 height 317
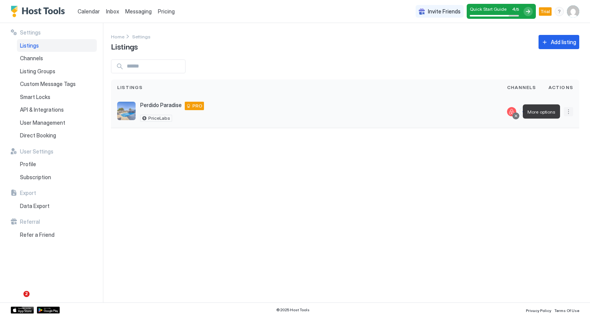
click at [566, 107] on button "More options" at bounding box center [567, 111] width 9 height 9
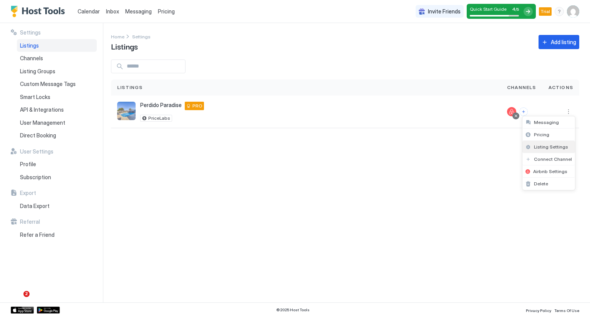
click at [540, 146] on span "Listing Settings" at bounding box center [551, 147] width 34 height 6
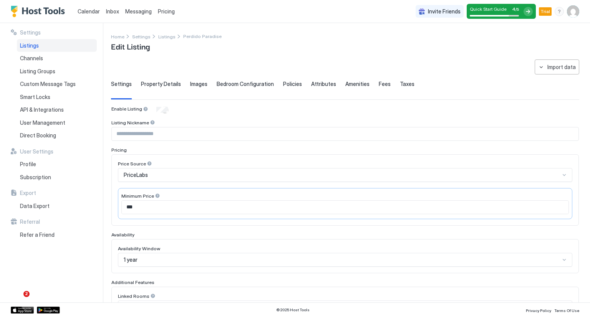
click at [240, 85] on span "Bedroom Configuration" at bounding box center [244, 84] width 57 height 7
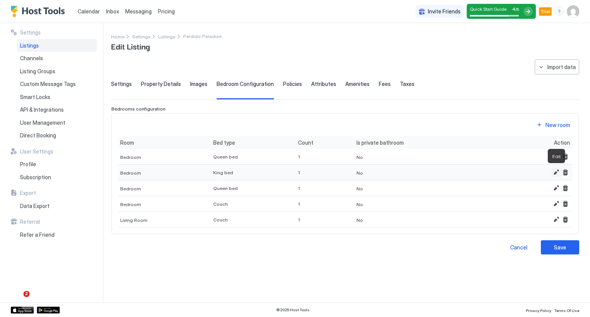
click at [554, 176] on button "Edit" at bounding box center [555, 172] width 9 height 9
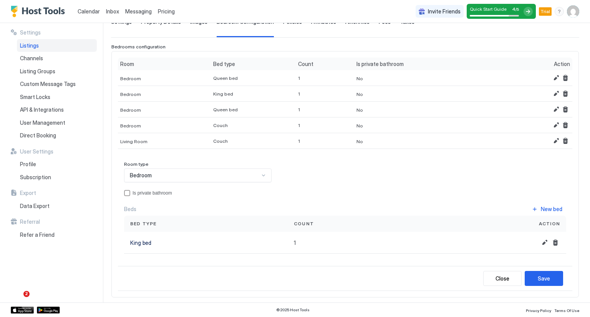
scroll to position [85, 0]
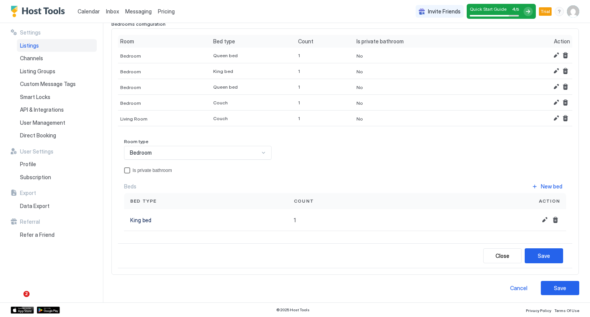
click at [130, 171] on div "Is private bathroom" at bounding box center [345, 170] width 442 height 6
click at [547, 284] on button "Save" at bounding box center [559, 288] width 38 height 14
click at [546, 254] on button "Save" at bounding box center [543, 255] width 38 height 15
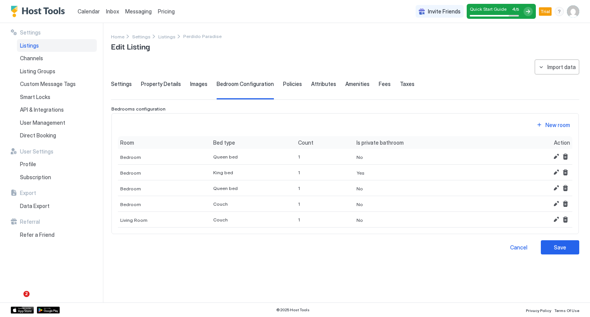
scroll to position [0, 0]
click at [555, 249] on div "Save" at bounding box center [560, 247] width 12 height 8
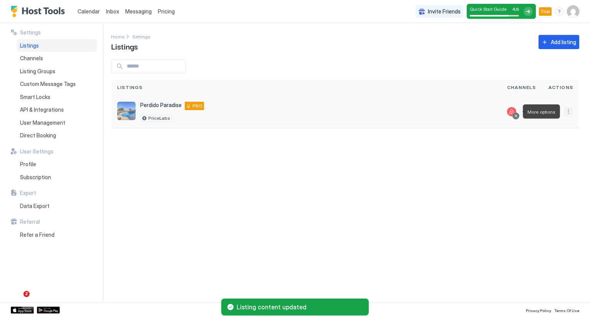
click at [566, 113] on button "More options" at bounding box center [567, 111] width 9 height 9
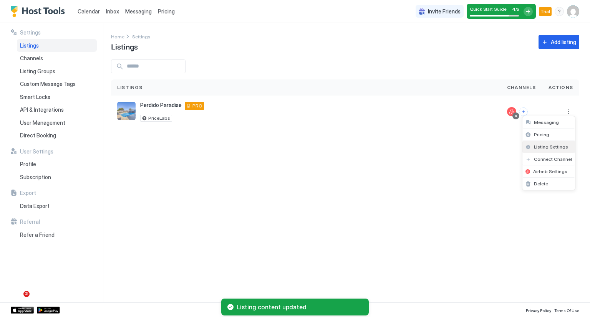
click at [553, 142] on div "Listing Settings" at bounding box center [548, 147] width 53 height 12
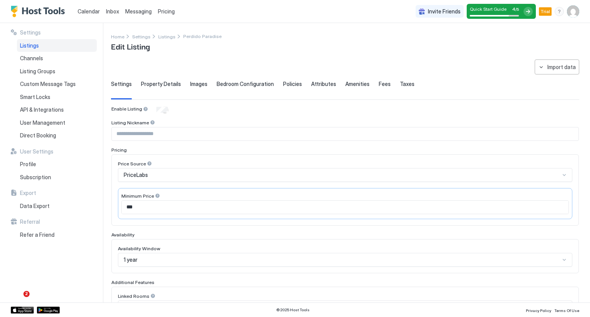
click at [287, 85] on span "Policies" at bounding box center [292, 84] width 19 height 7
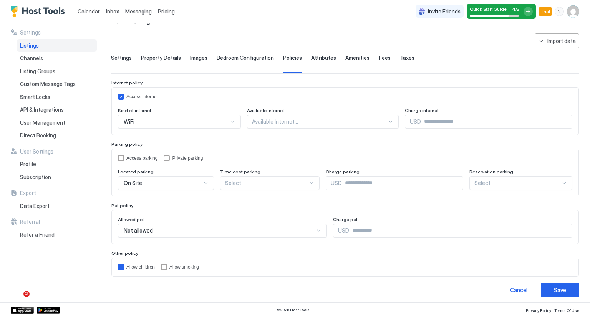
scroll to position [28, 0]
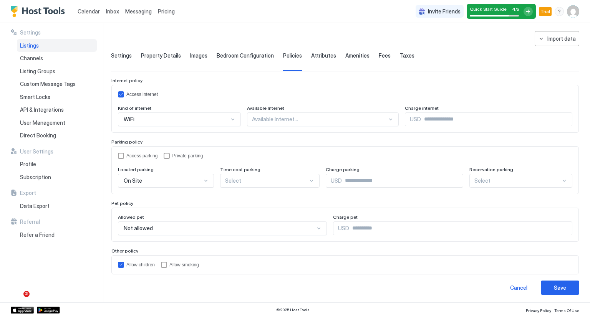
click at [317, 59] on div "Attributes" at bounding box center [323, 61] width 25 height 19
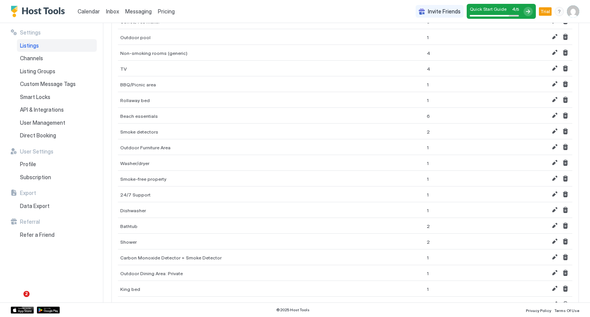
scroll to position [0, 0]
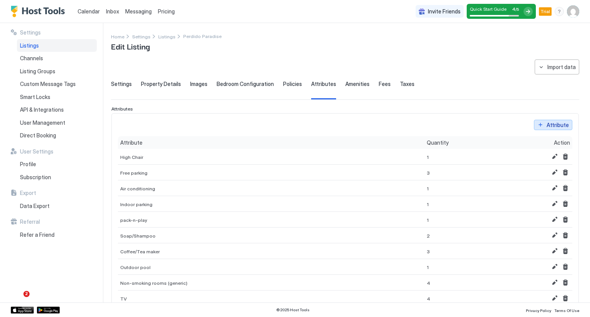
click at [547, 124] on div "Attribute" at bounding box center [557, 125] width 22 height 8
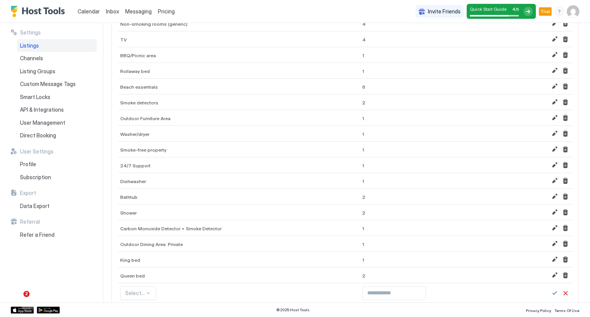
scroll to position [277, 0]
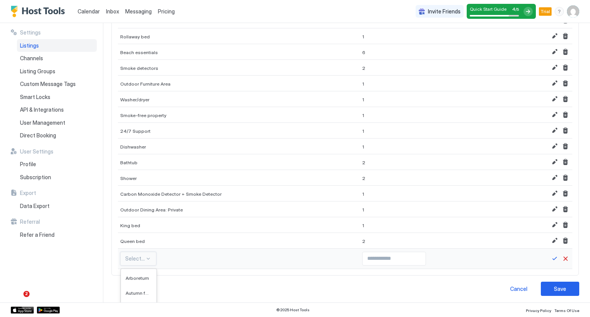
click at [143, 255] on div "575 results available. Use Up and Down to choose options, press Enter to select…" at bounding box center [138, 259] width 36 height 14
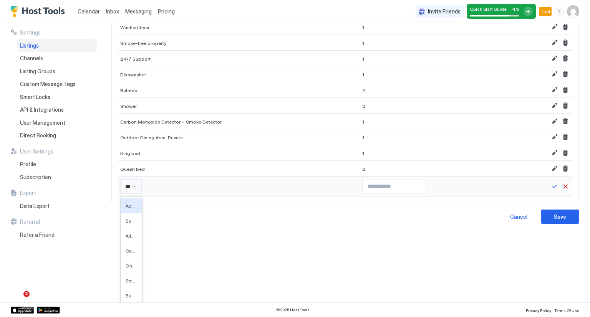
type input "****"
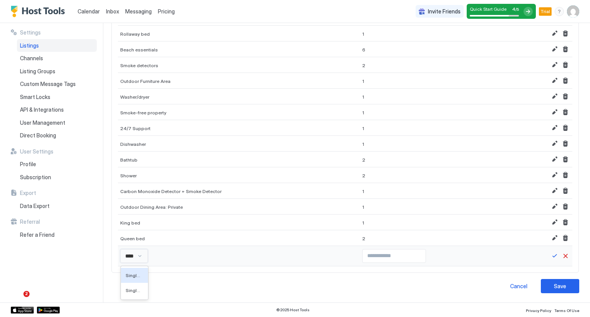
scroll to position [277, 0]
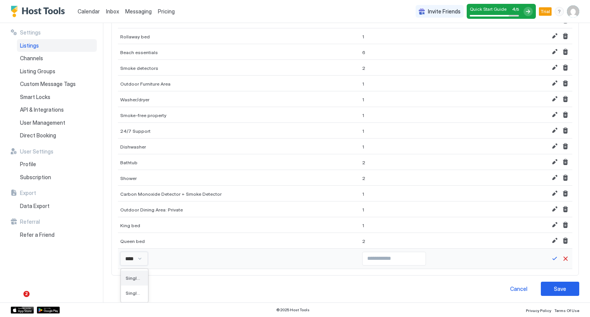
click at [144, 274] on div "Single bed" at bounding box center [134, 278] width 27 height 15
click at [155, 256] on div "option Single bed, selected. 575 results available. Use Up and Down to choose o…" at bounding box center [141, 259] width 43 height 14
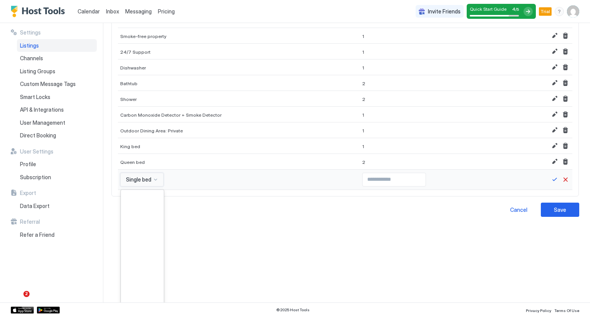
scroll to position [3862, 0]
click at [155, 256] on div "Air conditioning" at bounding box center [142, 256] width 43 height 15
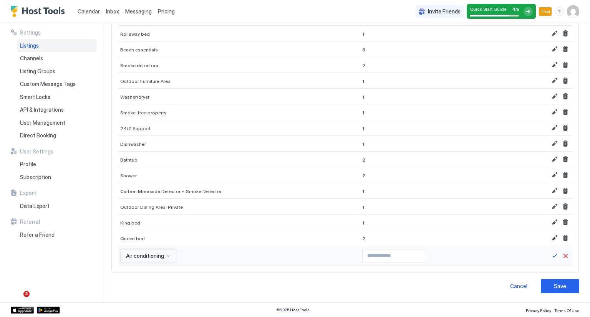
scroll to position [277, 0]
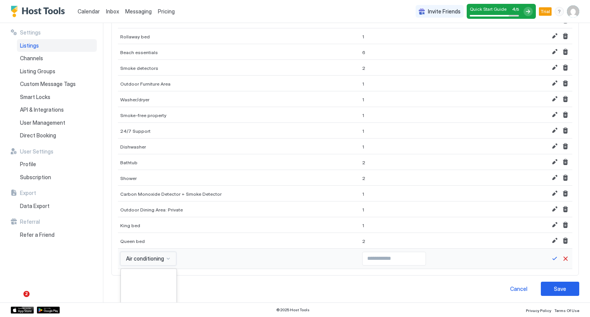
click at [157, 256] on div "option Air conditioning, selected. 575 results available. Use Up and Down to ch…" at bounding box center [148, 259] width 56 height 14
type input "******"
click at [137, 293] on span "Single level home" at bounding box center [136, 293] width 20 height 6
click at [550, 256] on button "Save" at bounding box center [554, 258] width 9 height 9
type input "*"
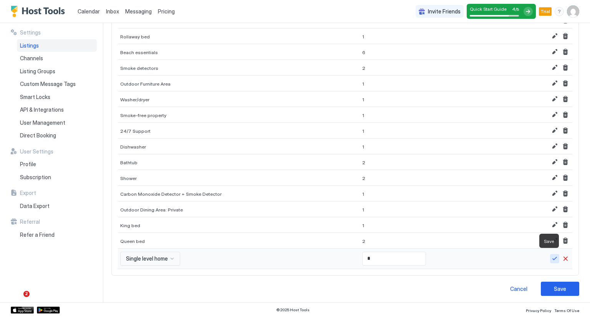
click at [550, 254] on button "Save" at bounding box center [554, 258] width 9 height 9
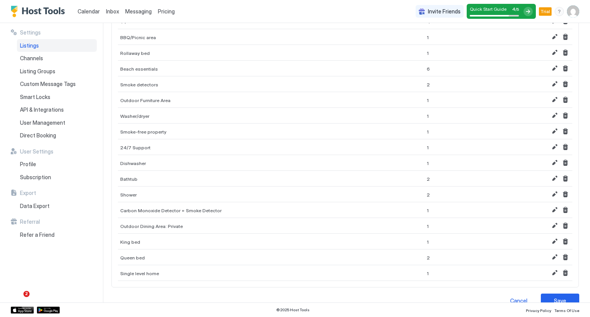
scroll to position [289, 0]
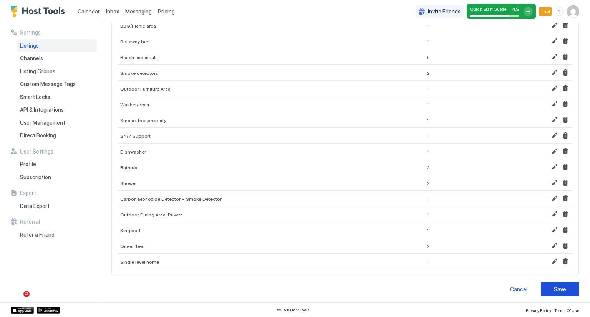
click at [554, 285] on div "Save" at bounding box center [560, 289] width 12 height 8
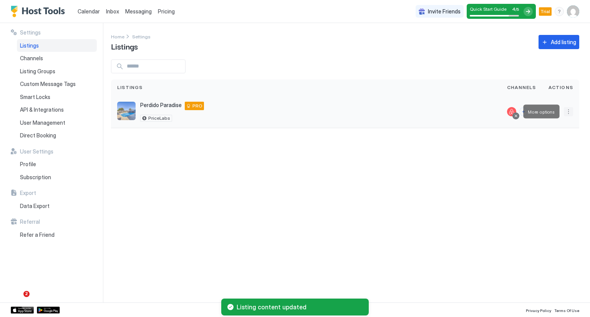
click at [564, 112] on button "More options" at bounding box center [567, 111] width 9 height 9
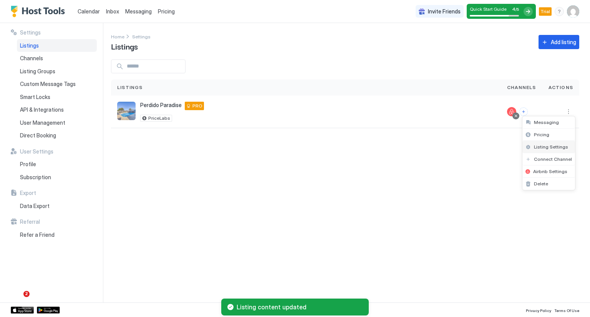
click at [545, 147] on span "Listing Settings" at bounding box center [551, 147] width 34 height 6
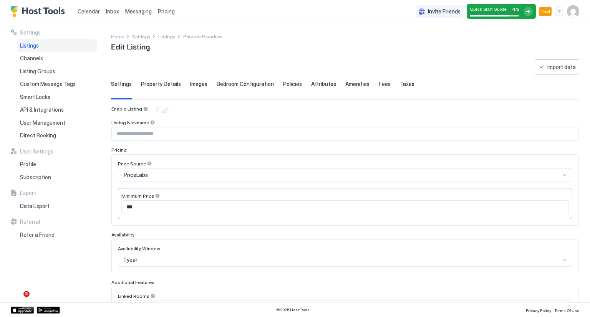
click at [354, 86] on span "Amenities" at bounding box center [357, 84] width 24 height 7
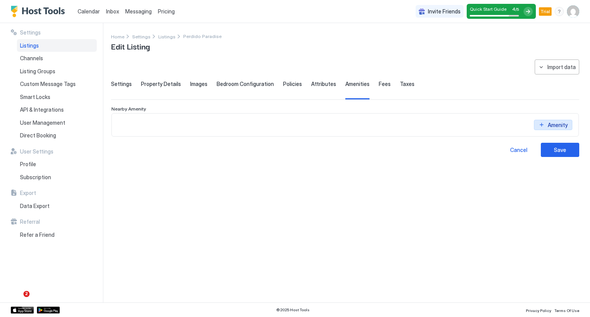
click at [539, 121] on button "Amenity" at bounding box center [553, 125] width 38 height 10
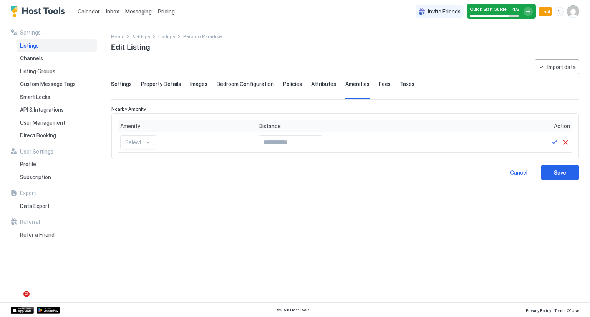
click at [378, 86] on span "Fees" at bounding box center [384, 84] width 12 height 7
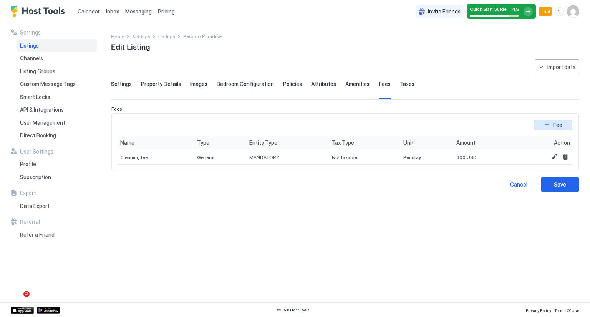
click at [552, 124] on button "Fee" at bounding box center [553, 125] width 38 height 10
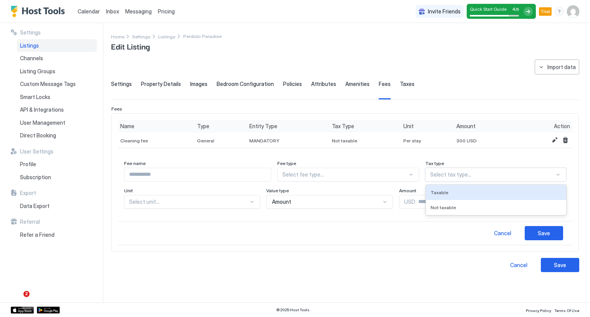
click at [452, 175] on div at bounding box center [492, 174] width 124 height 7
click at [443, 192] on span "Taxable" at bounding box center [439, 193] width 18 height 6
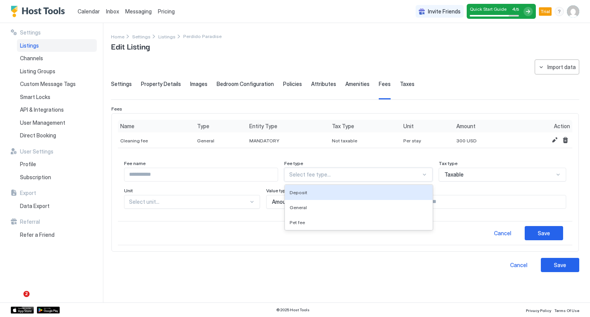
click at [359, 175] on div at bounding box center [355, 174] width 132 height 7
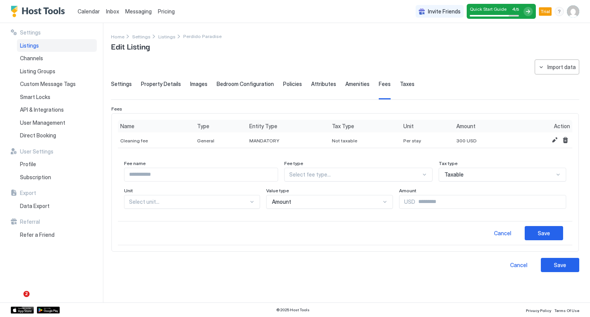
click at [263, 223] on div "Cancel Save" at bounding box center [345, 233] width 454 height 24
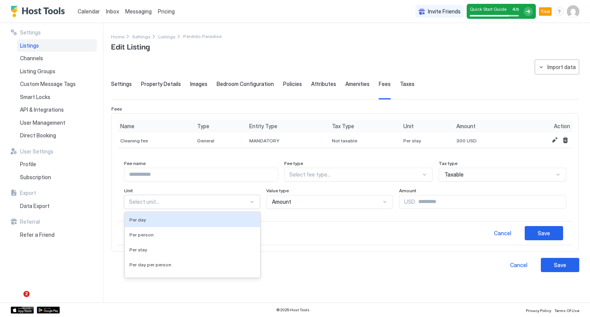
click at [184, 202] on div at bounding box center [188, 201] width 119 height 7
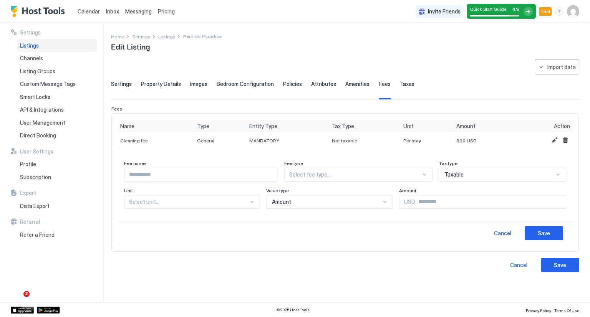
click at [402, 85] on span "Taxes" at bounding box center [407, 84] width 15 height 7
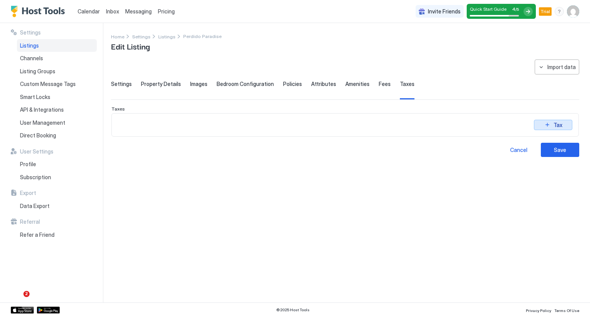
click at [555, 123] on div "Tax" at bounding box center [557, 125] width 9 height 8
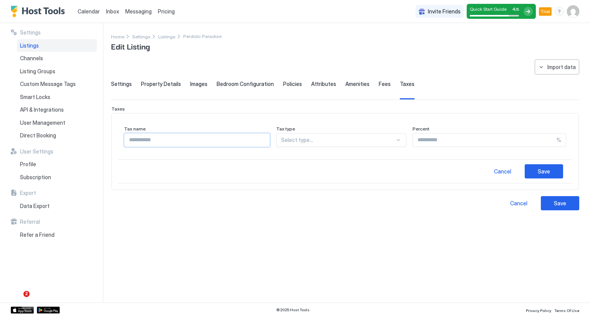
click at [224, 137] on input "Input Field" at bounding box center [196, 140] width 145 height 13
type input "******"
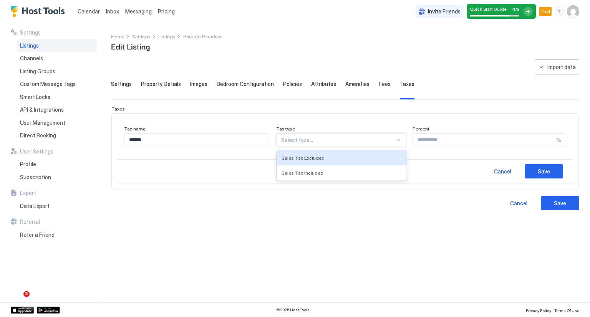
click at [295, 139] on div at bounding box center [338, 140] width 114 height 7
type input "*"
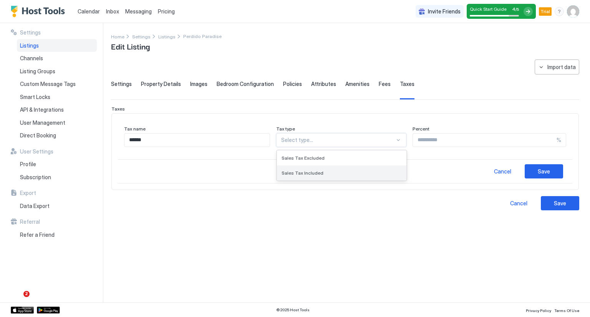
click at [326, 171] on div "Sales Tax Included" at bounding box center [341, 173] width 121 height 6
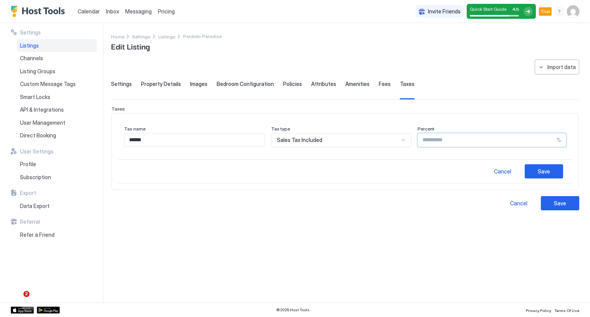
click at [420, 142] on input "Input Field" at bounding box center [487, 140] width 139 height 13
type input "****"
click at [538, 167] on div "Save" at bounding box center [543, 171] width 12 height 8
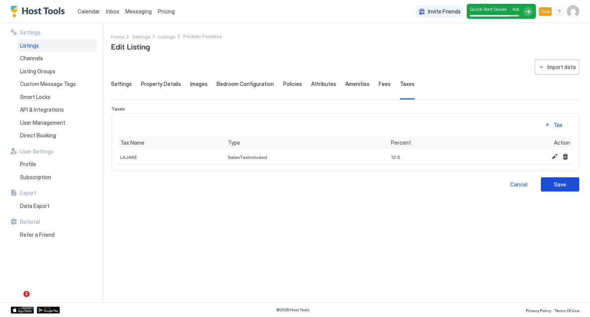
click at [542, 187] on button "Save" at bounding box center [559, 184] width 38 height 14
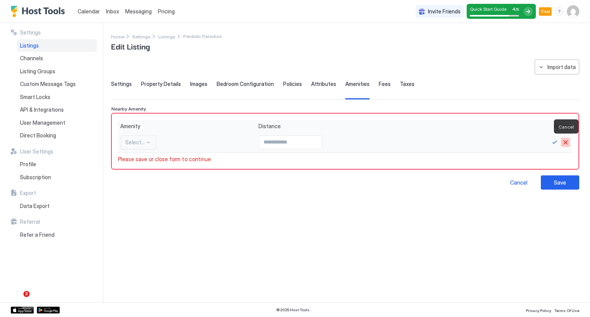
click at [563, 140] on button "Cancel" at bounding box center [564, 142] width 9 height 9
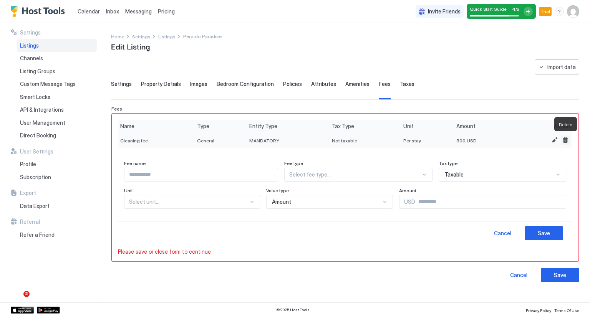
click at [567, 139] on button "Delete" at bounding box center [564, 139] width 9 height 9
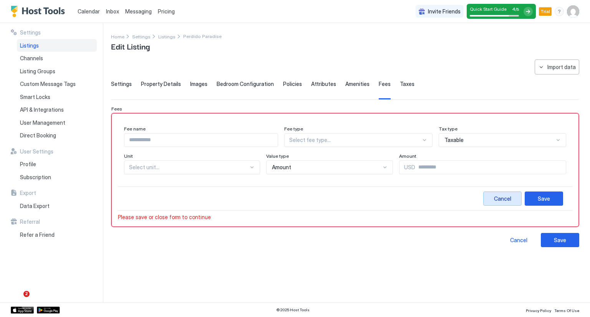
click at [508, 199] on div "Cancel" at bounding box center [502, 199] width 17 height 8
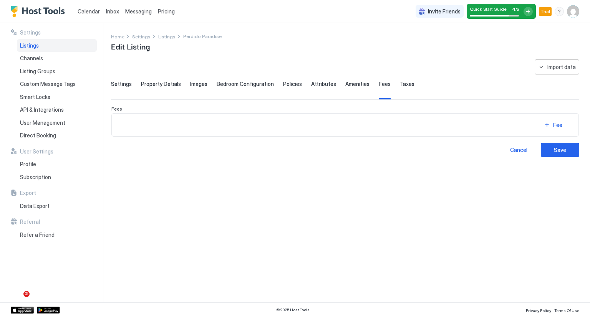
click at [400, 85] on span "Taxes" at bounding box center [407, 84] width 15 height 7
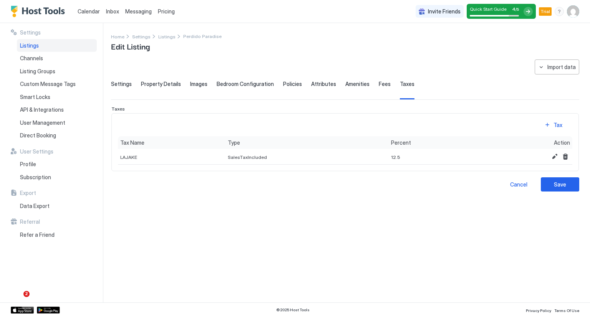
click at [123, 86] on span "Settings" at bounding box center [121, 84] width 21 height 7
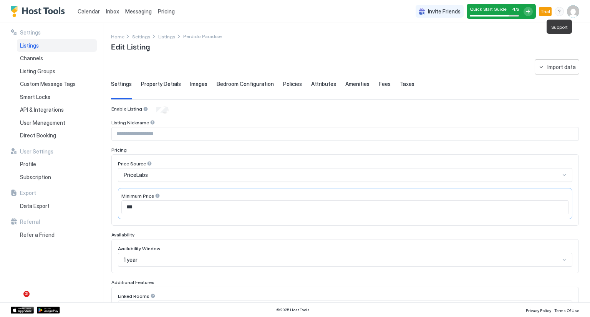
click at [560, 13] on div "menu" at bounding box center [558, 11] width 9 height 9
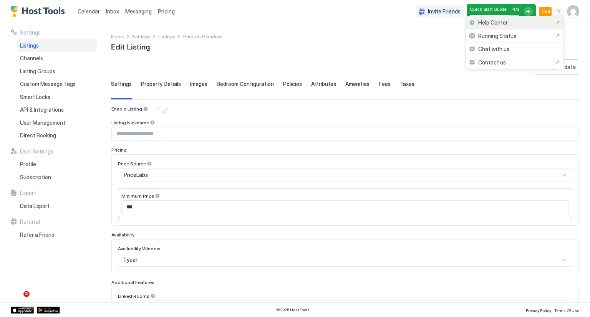
click at [509, 25] on div "Help Center" at bounding box center [514, 22] width 91 height 7
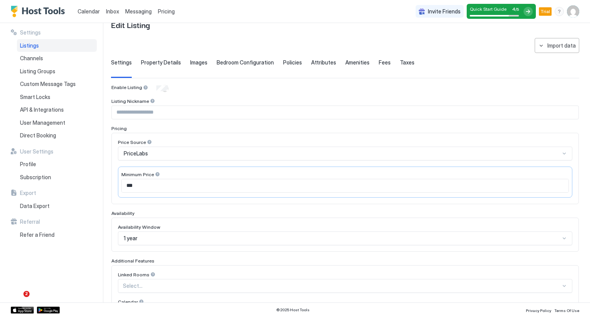
scroll to position [20, 0]
click at [142, 10] on span "Messaging" at bounding box center [138, 11] width 26 height 7
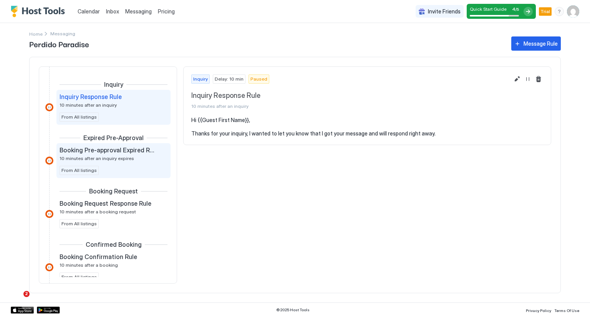
click at [101, 159] on span "10 minutes after an inquiry expires" at bounding box center [96, 158] width 74 height 6
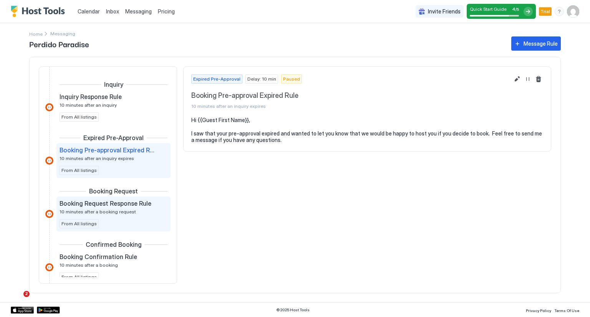
click at [127, 205] on span "Booking Request Response Rule" at bounding box center [105, 204] width 92 height 8
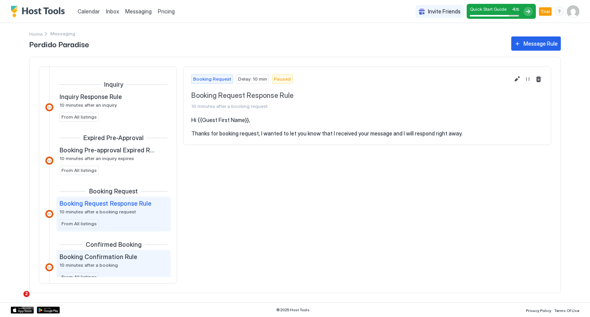
click at [121, 257] on span "Booking Confirmation Rule" at bounding box center [98, 257] width 78 height 8
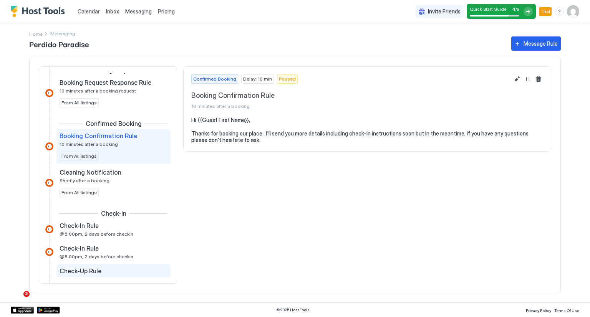
scroll to position [98, 0]
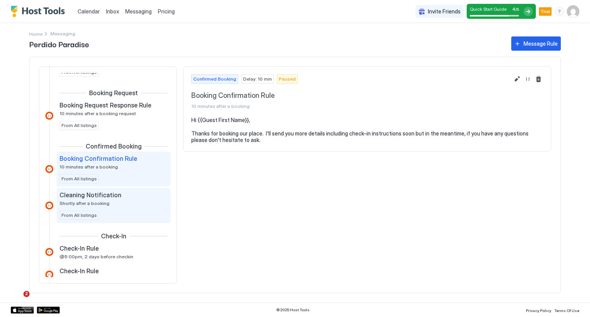
click at [115, 188] on div "Cleaning Notification Shortly after a booking From All listings" at bounding box center [113, 205] width 114 height 35
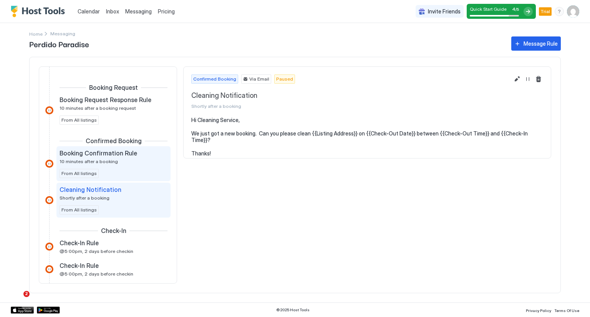
scroll to position [104, 0]
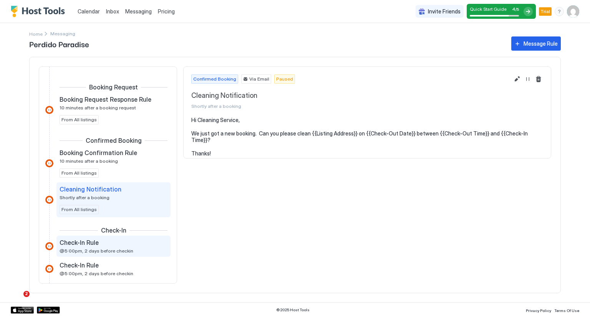
click at [109, 239] on div "Check-In Rule" at bounding box center [107, 243] width 97 height 8
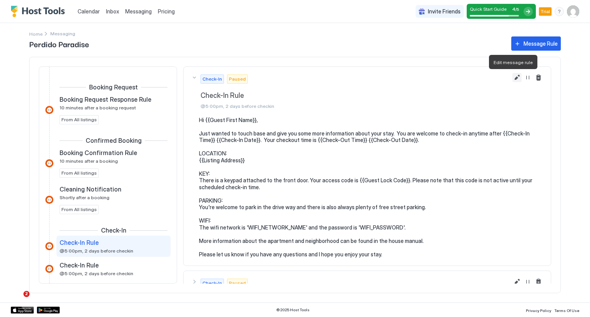
click at [512, 75] on button "Edit message rule" at bounding box center [516, 77] width 9 height 9
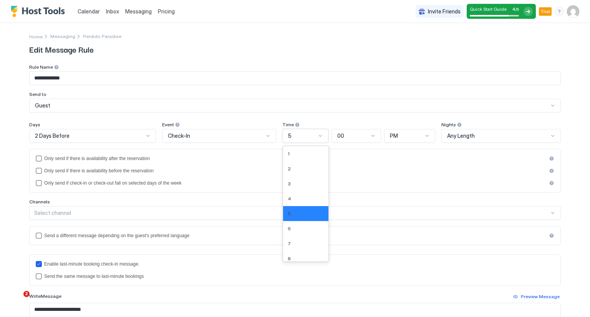
click at [291, 135] on div "5" at bounding box center [302, 135] width 28 height 7
click at [299, 181] on div "3" at bounding box center [306, 184] width 36 height 6
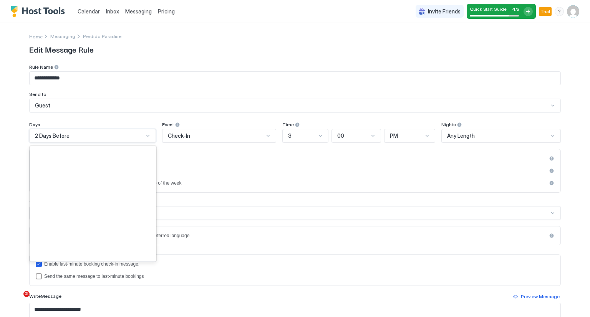
click at [145, 136] on div at bounding box center [148, 136] width 6 height 6
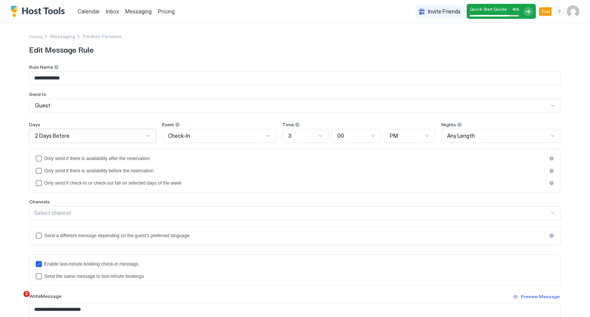
click at [145, 136] on div at bounding box center [148, 136] width 6 height 6
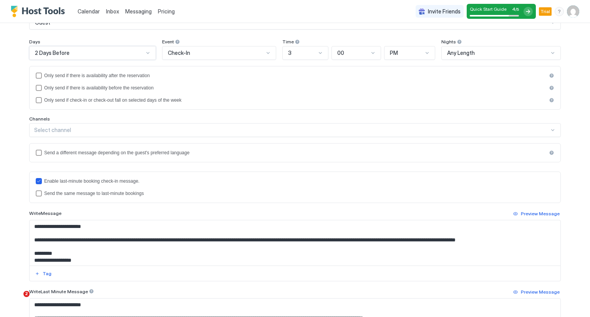
scroll to position [83, 0]
click at [471, 53] on div "Any Length" at bounding box center [498, 53] width 102 height 7
click at [482, 41] on div "Nights" at bounding box center [501, 42] width 120 height 7
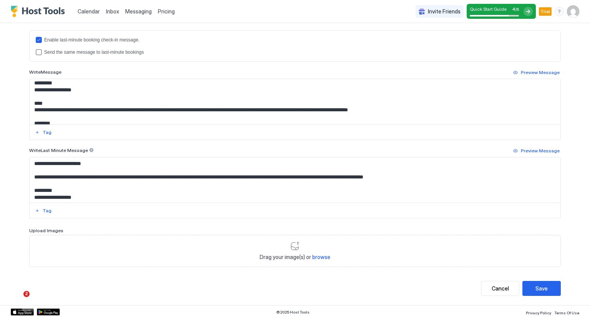
scroll to position [29, 0]
click at [72, 94] on textarea "**********" at bounding box center [295, 101] width 530 height 45
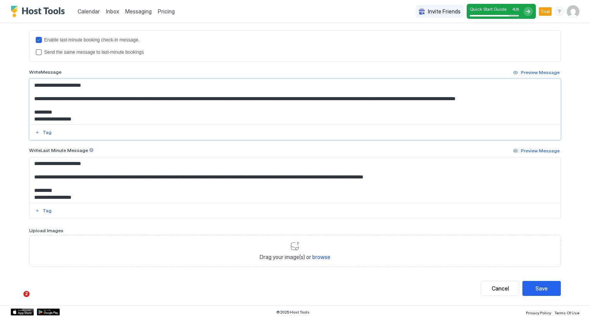
scroll to position [220, 0]
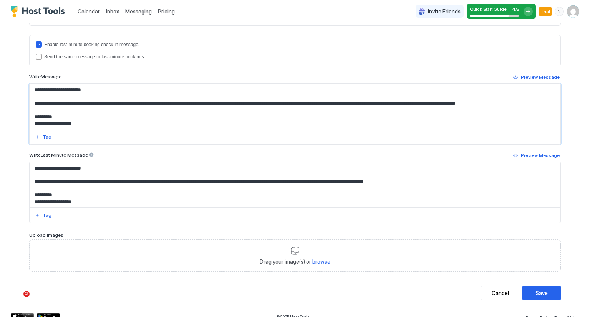
click at [364, 103] on textarea "**********" at bounding box center [295, 106] width 530 height 45
click at [492, 100] on textarea "**********" at bounding box center [295, 106] width 530 height 45
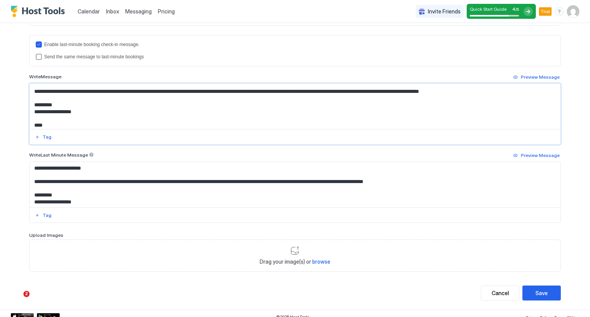
scroll to position [21, 0]
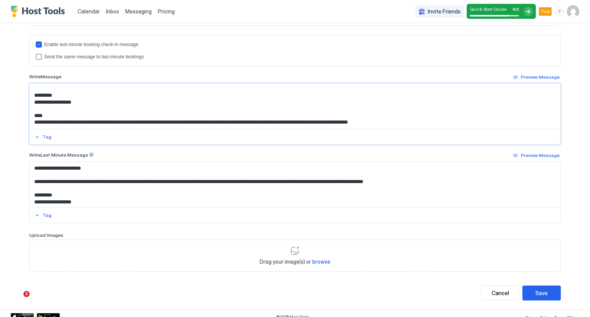
click at [81, 103] on textarea "**********" at bounding box center [295, 106] width 530 height 45
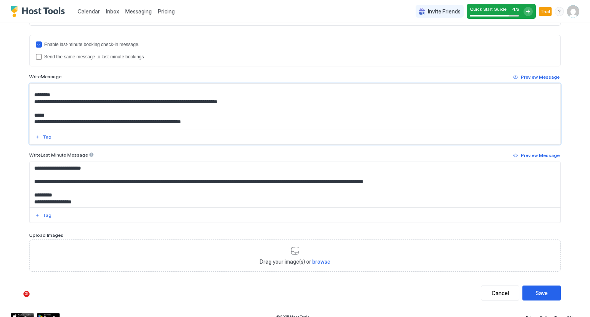
scroll to position [63, 0]
click at [251, 100] on textarea "**********" at bounding box center [295, 106] width 530 height 45
type textarea "**********"
